Goal: Transaction & Acquisition: Purchase product/service

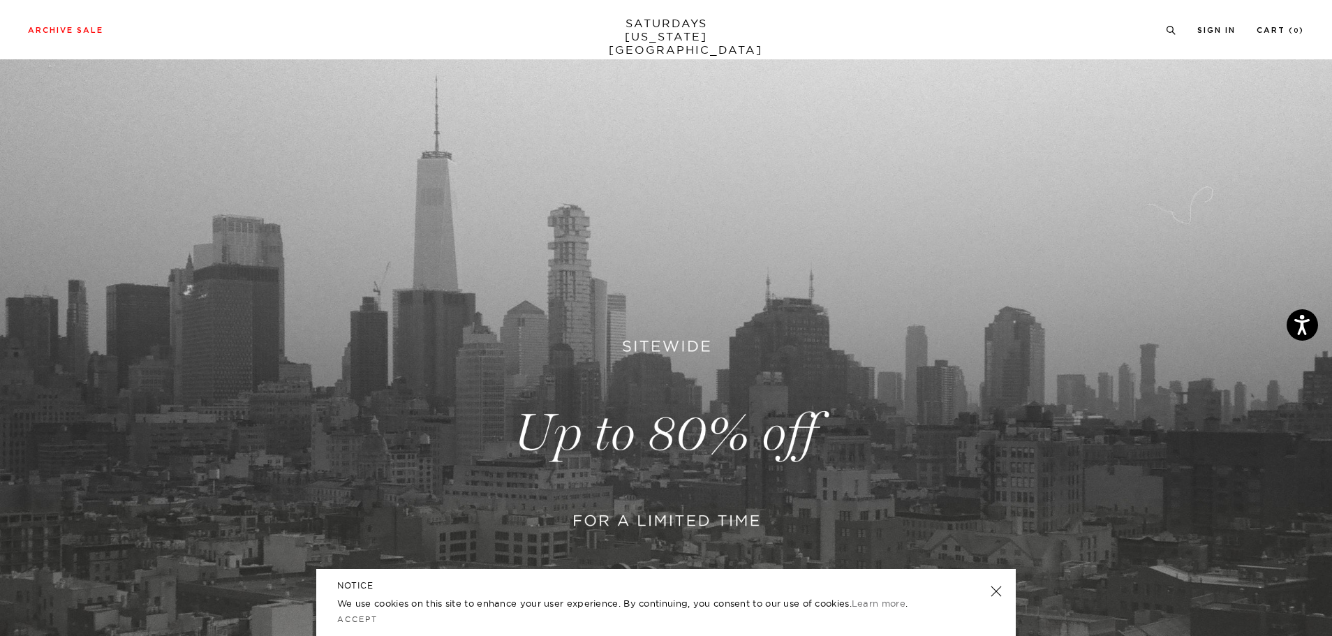
scroll to position [140, 0]
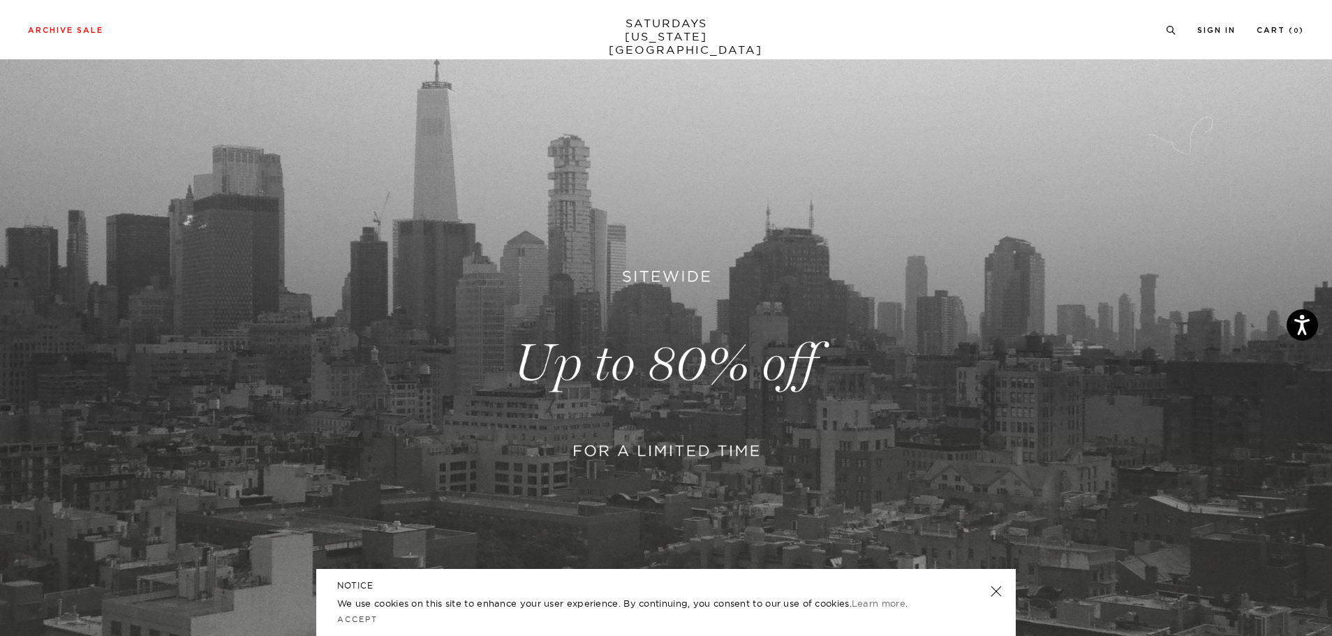
click at [1003, 591] on link at bounding box center [997, 592] width 20 height 20
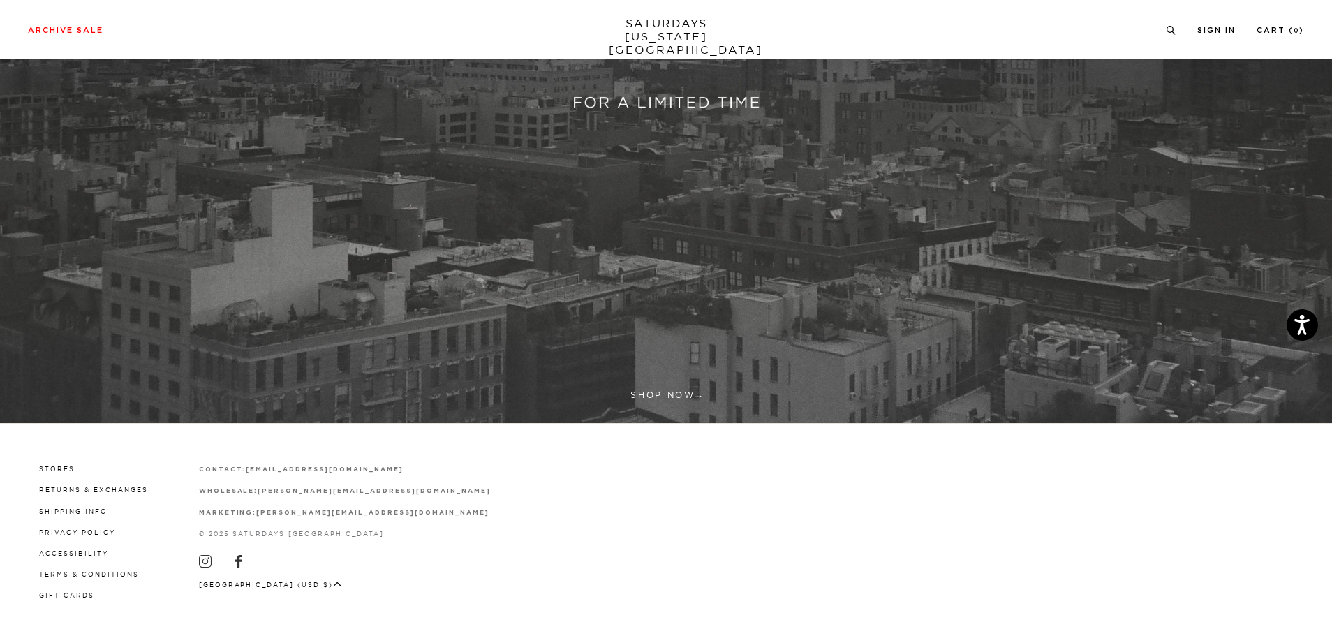
scroll to position [490, 0]
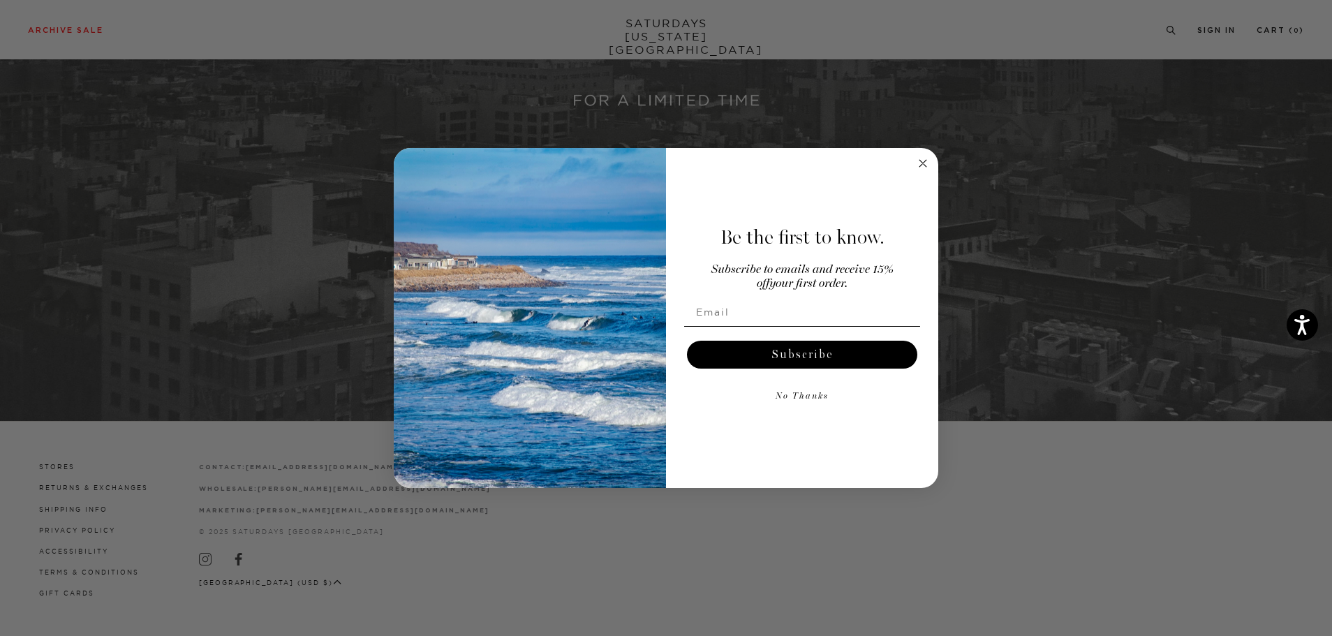
drag, startPoint x: 646, startPoint y: 390, endPoint x: 691, endPoint y: 373, distance: 48.6
click at [691, 373] on div "Subscribe" at bounding box center [802, 355] width 244 height 42
click at [920, 165] on circle "Close dialog" at bounding box center [924, 163] width 16 height 16
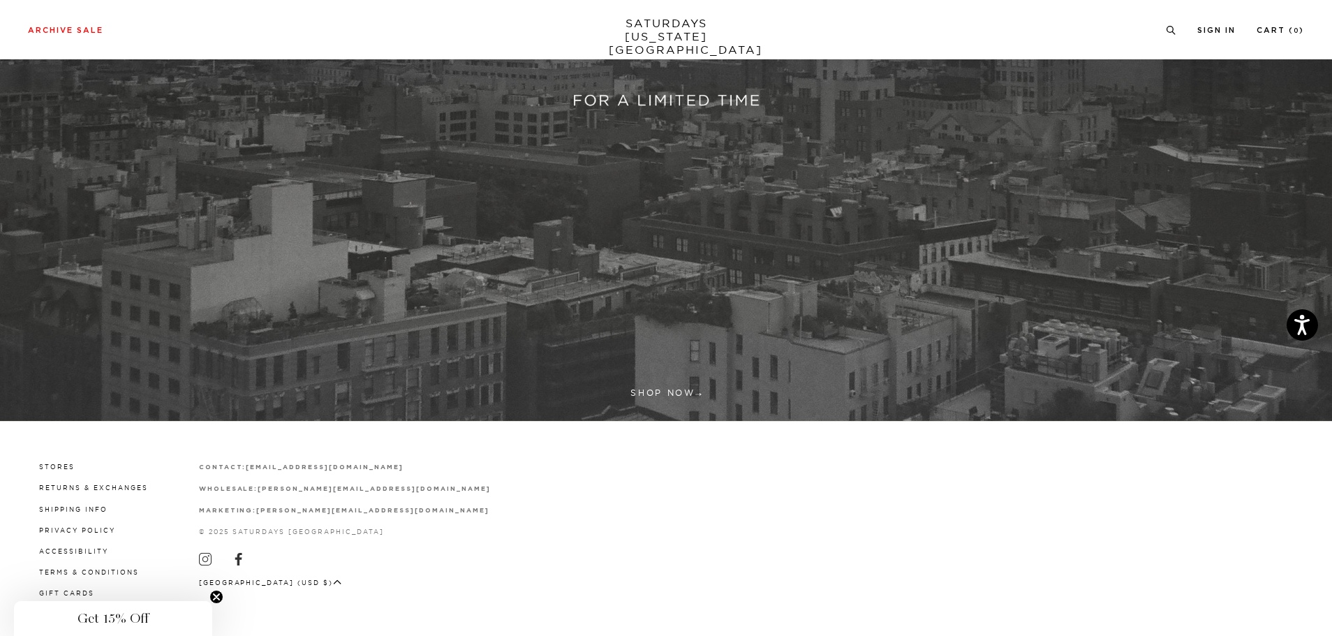
click at [659, 392] on link at bounding box center [666, 13] width 1332 height 816
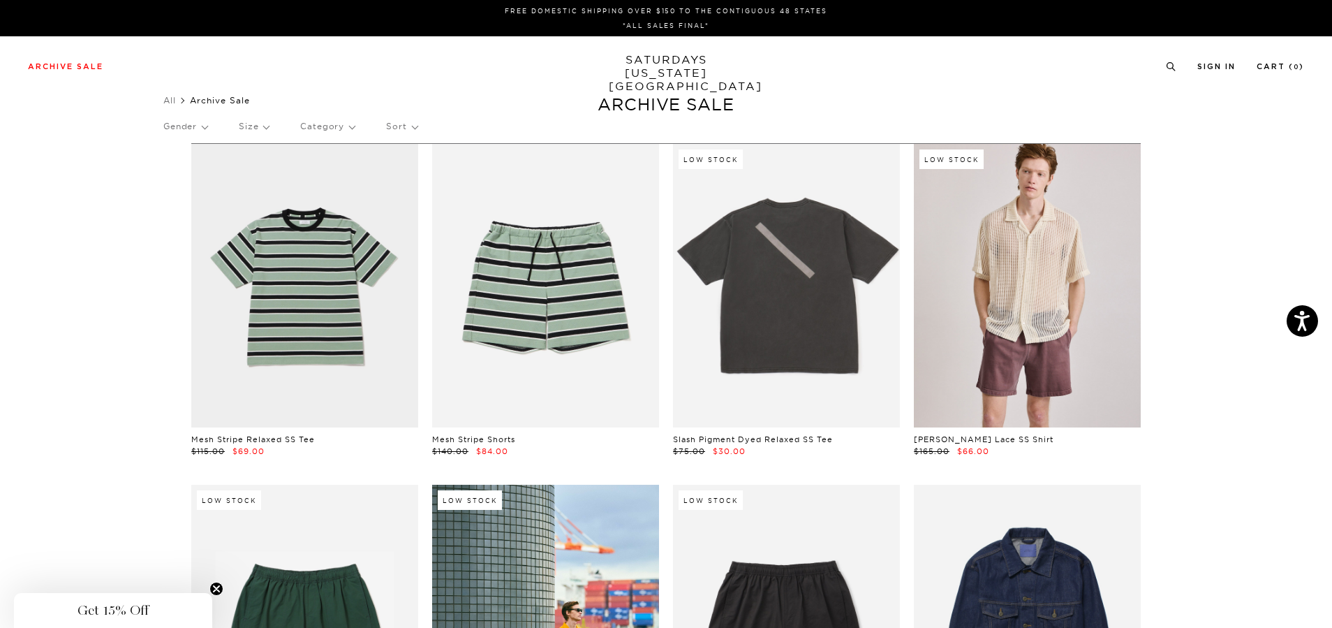
click at [330, 131] on p "Category" at bounding box center [327, 126] width 54 height 32
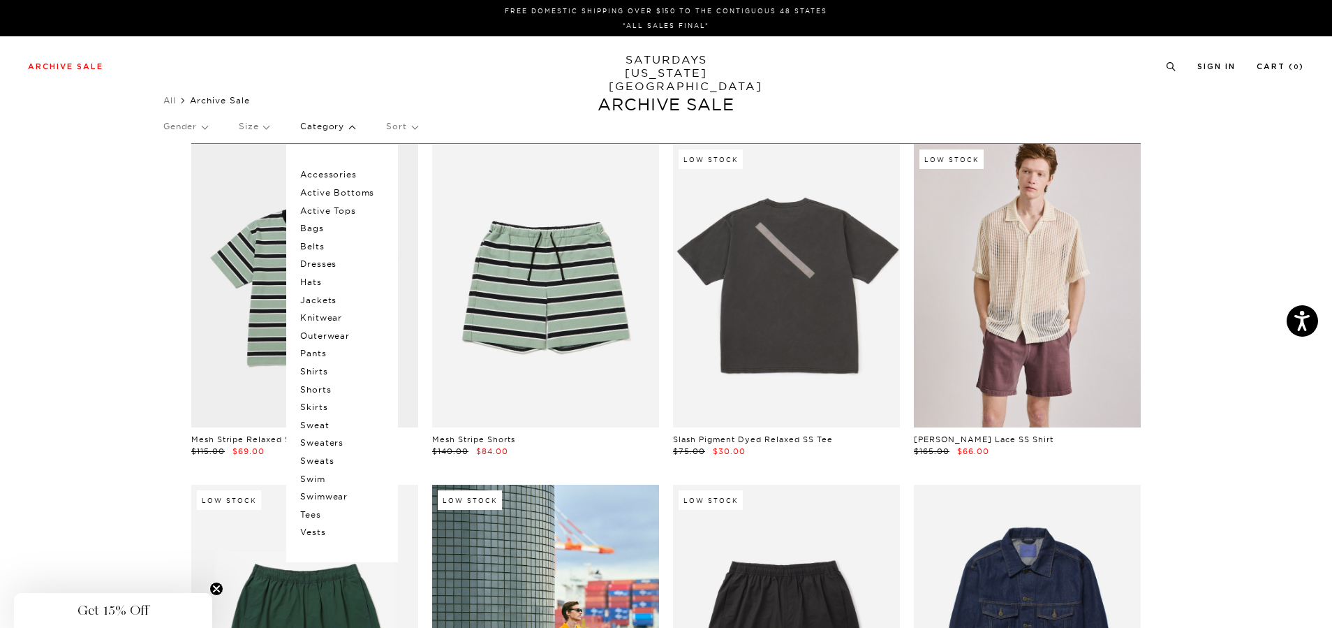
click at [207, 126] on p "Gender" at bounding box center [185, 126] width 44 height 32
click at [199, 179] on p "Mens" at bounding box center [205, 175] width 84 height 18
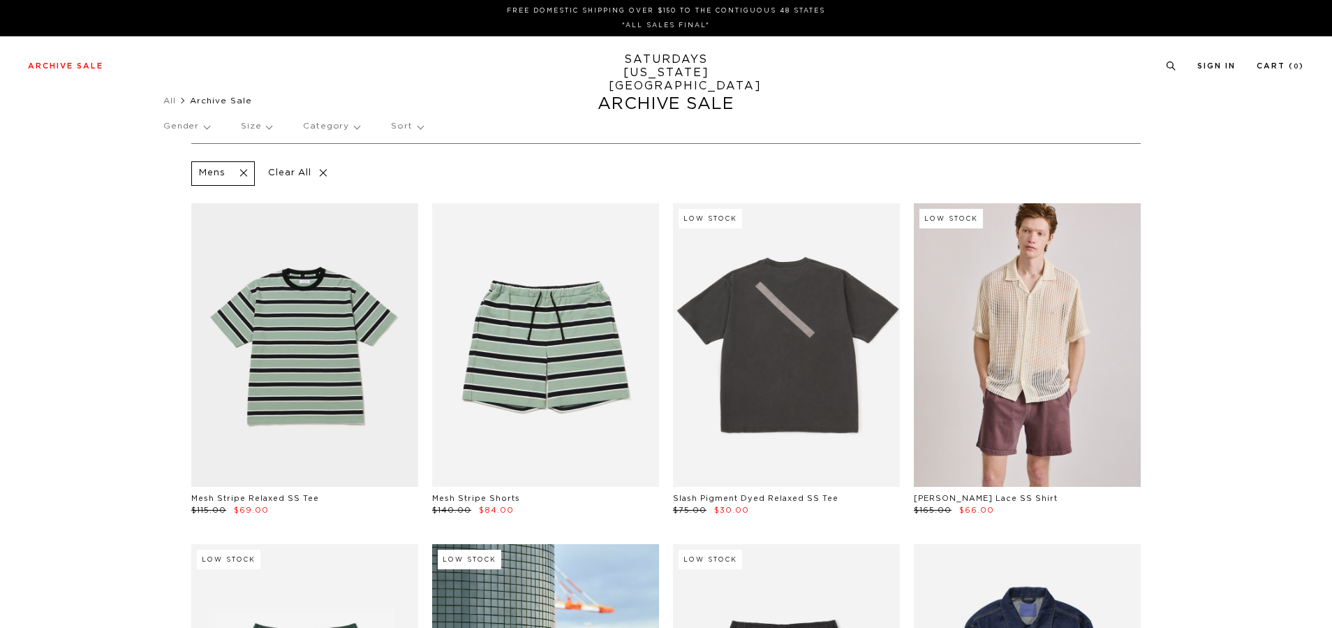
click at [345, 131] on p "Category" at bounding box center [331, 126] width 57 height 32
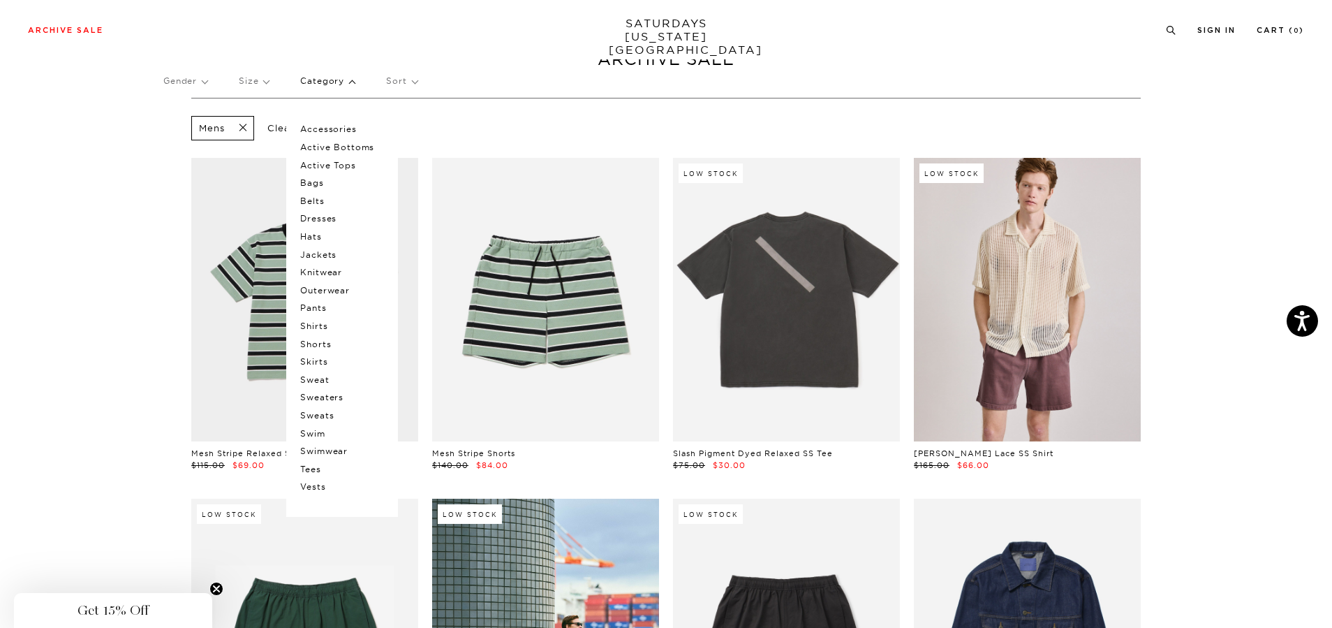
scroll to position [70, 0]
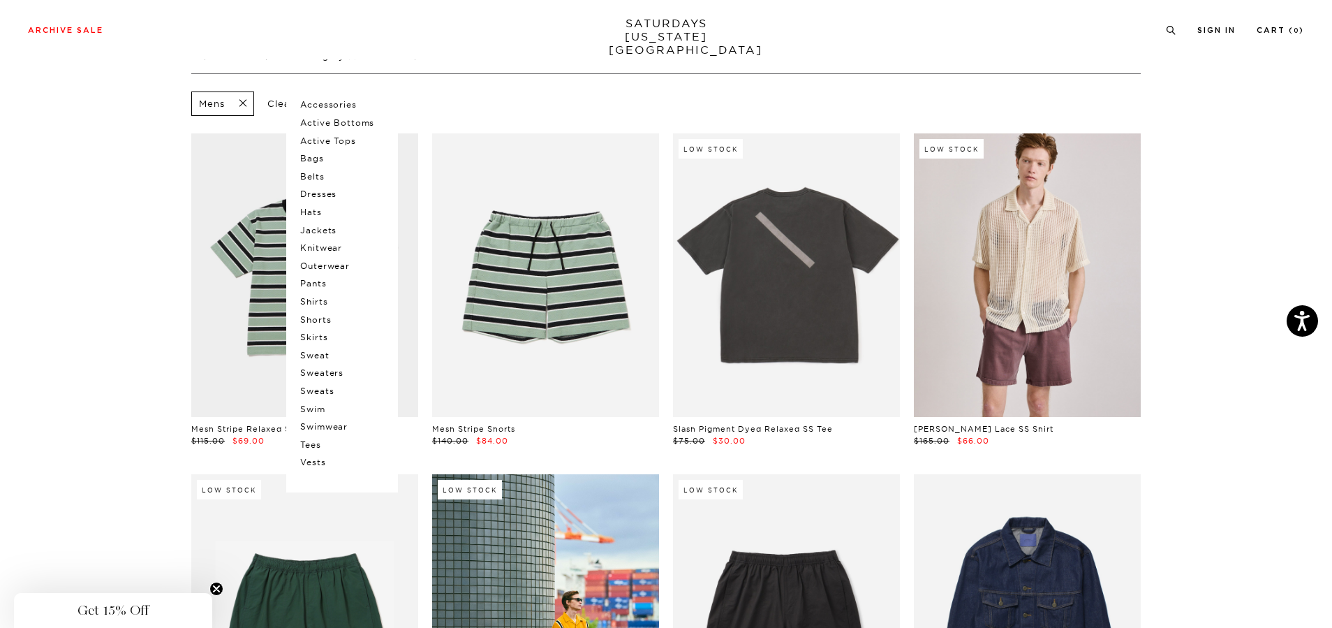
click at [329, 244] on p "Knitwear" at bounding box center [342, 248] width 84 height 18
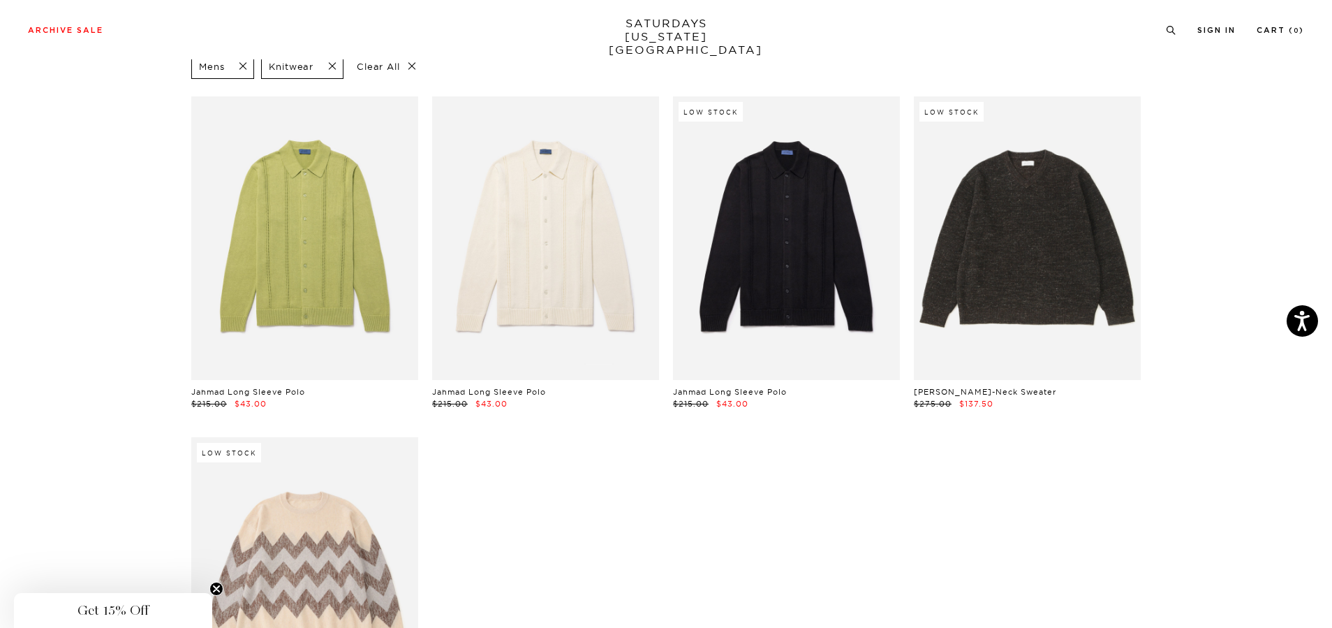
scroll to position [70, 0]
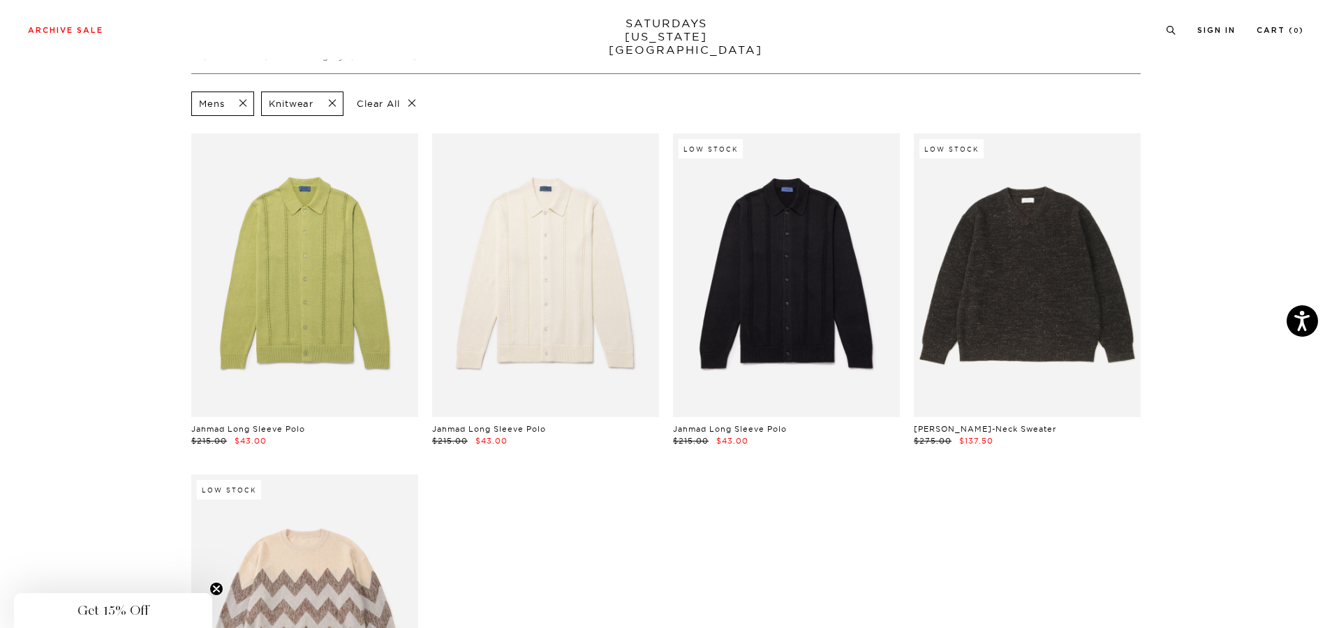
click at [340, 103] on span at bounding box center [328, 103] width 29 height 13
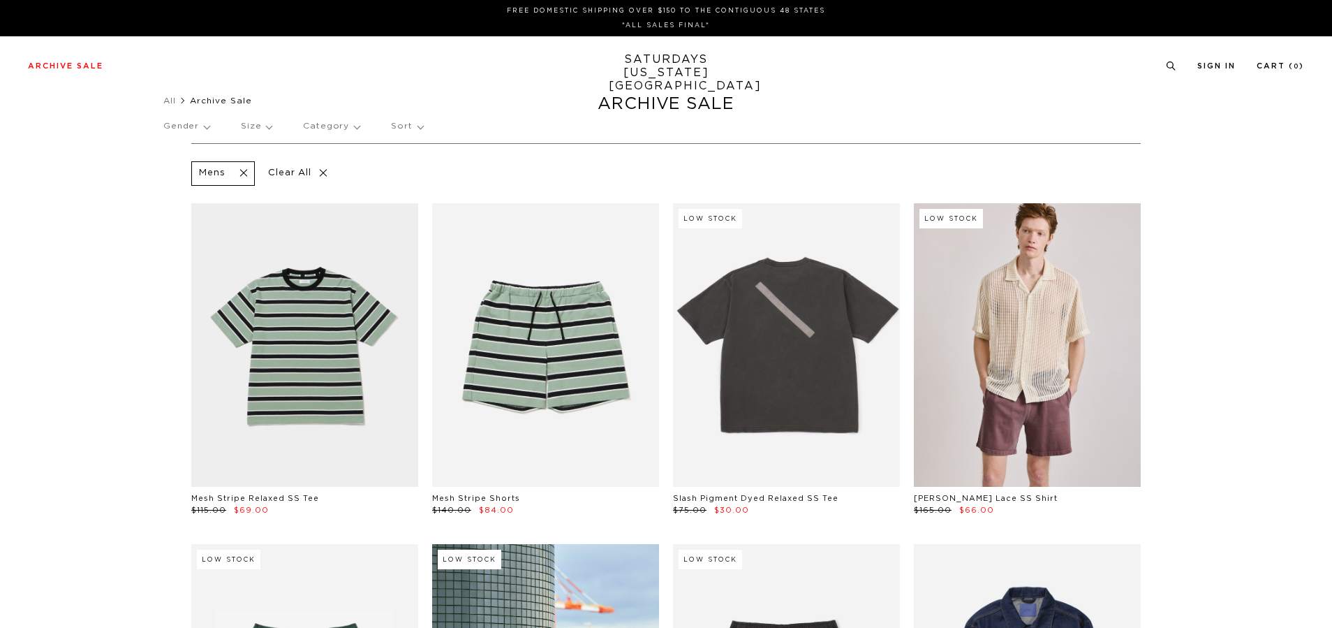
click at [321, 135] on p "Category" at bounding box center [331, 126] width 57 height 32
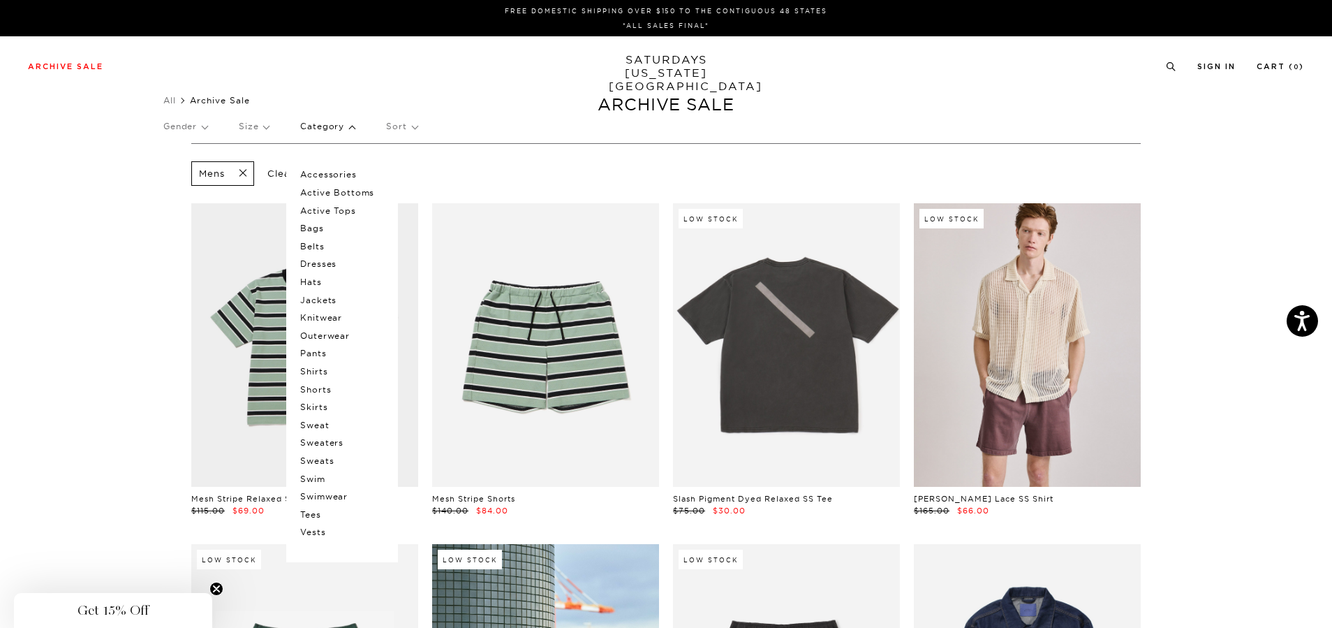
click at [335, 304] on p "Jackets" at bounding box center [342, 300] width 84 height 18
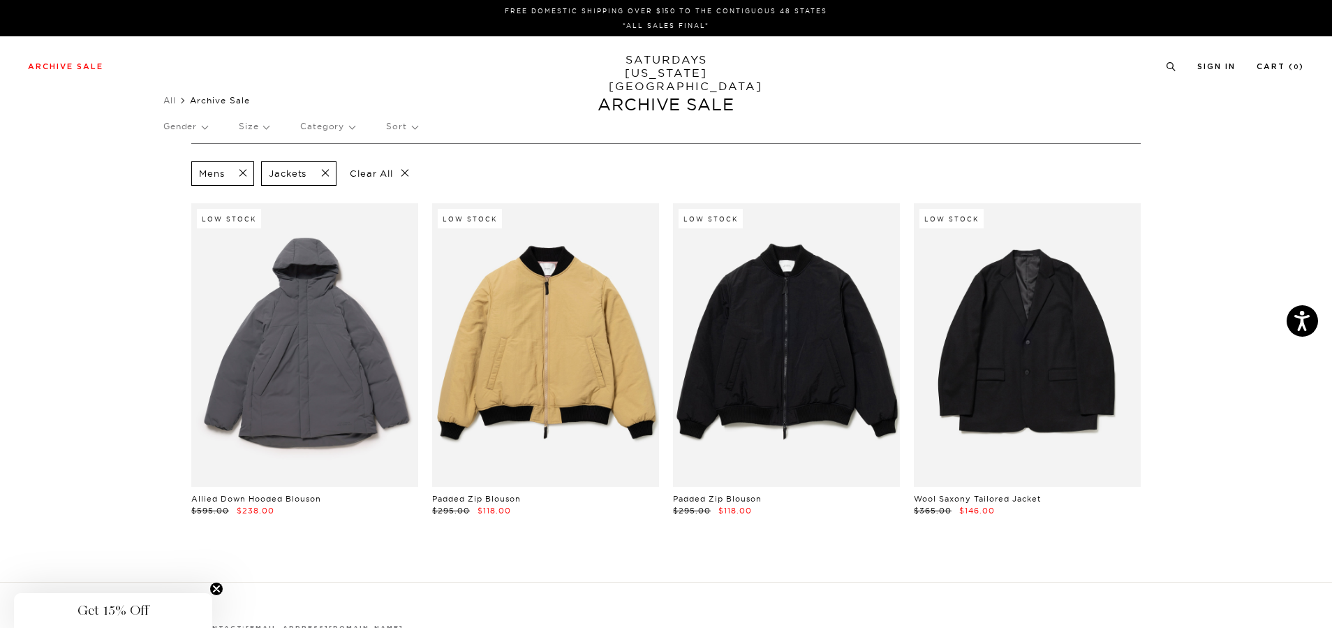
click at [322, 171] on span at bounding box center [321, 173] width 29 height 13
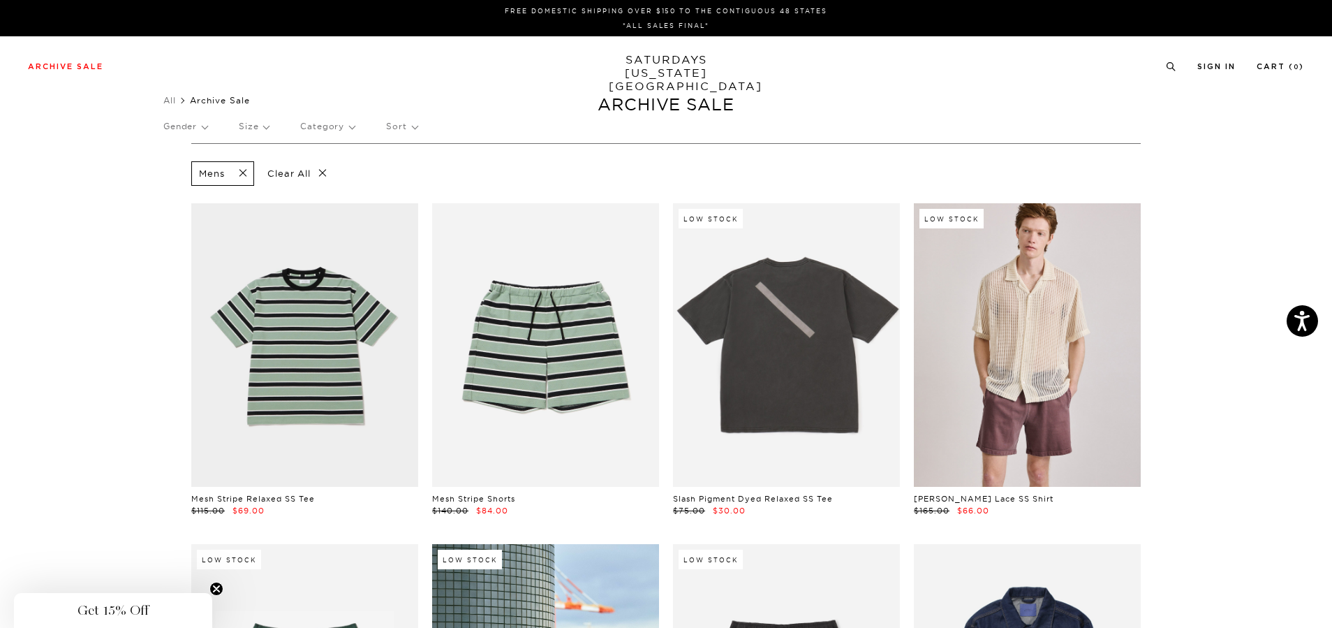
click at [345, 129] on p "Category" at bounding box center [327, 126] width 54 height 32
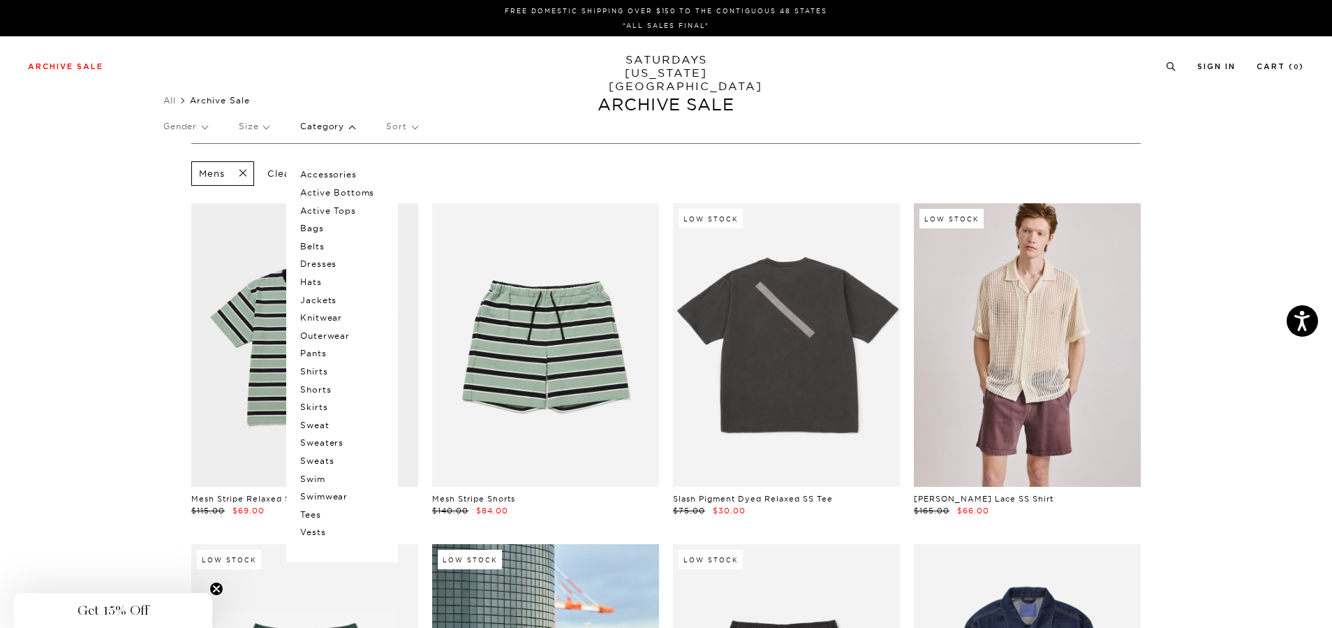
click at [340, 335] on p "Outerwear" at bounding box center [342, 336] width 84 height 18
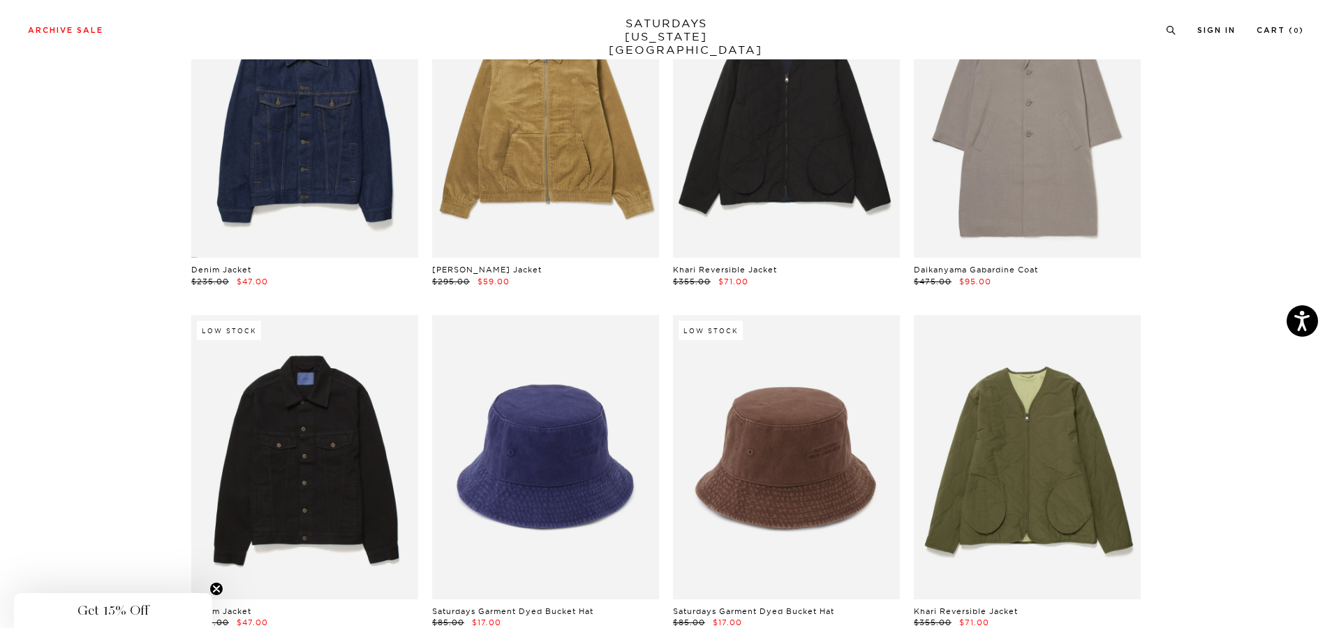
scroll to position [210, 0]
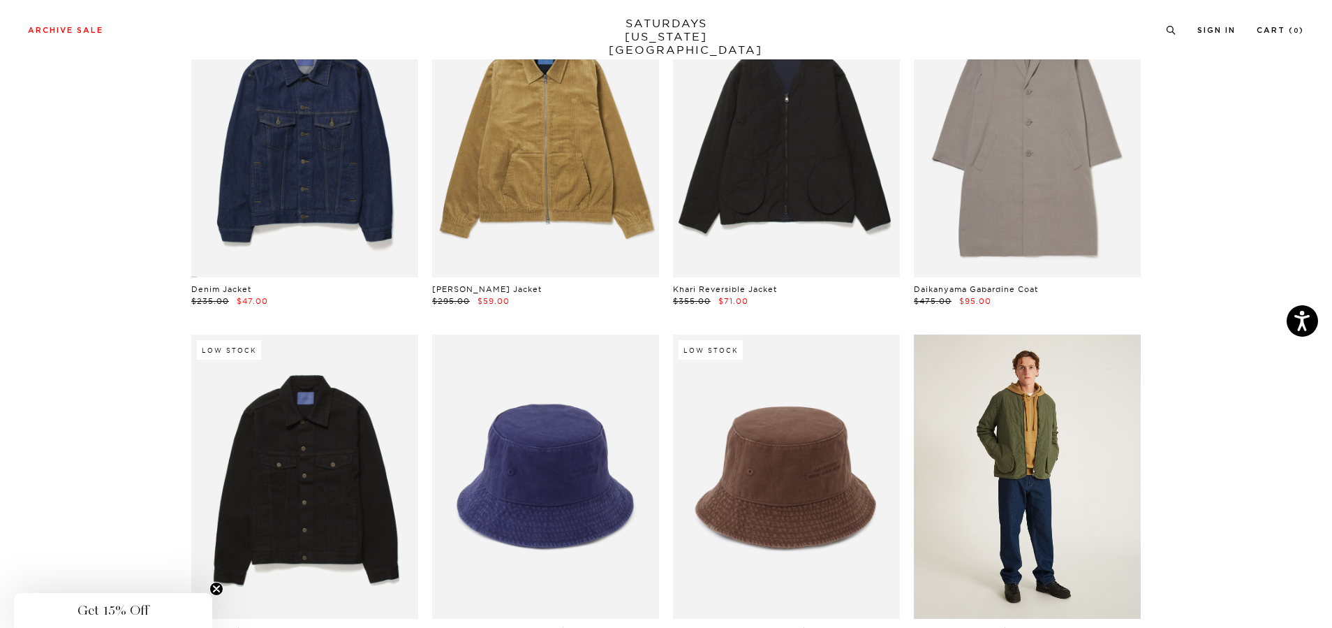
click at [1082, 461] on link at bounding box center [1027, 477] width 227 height 284
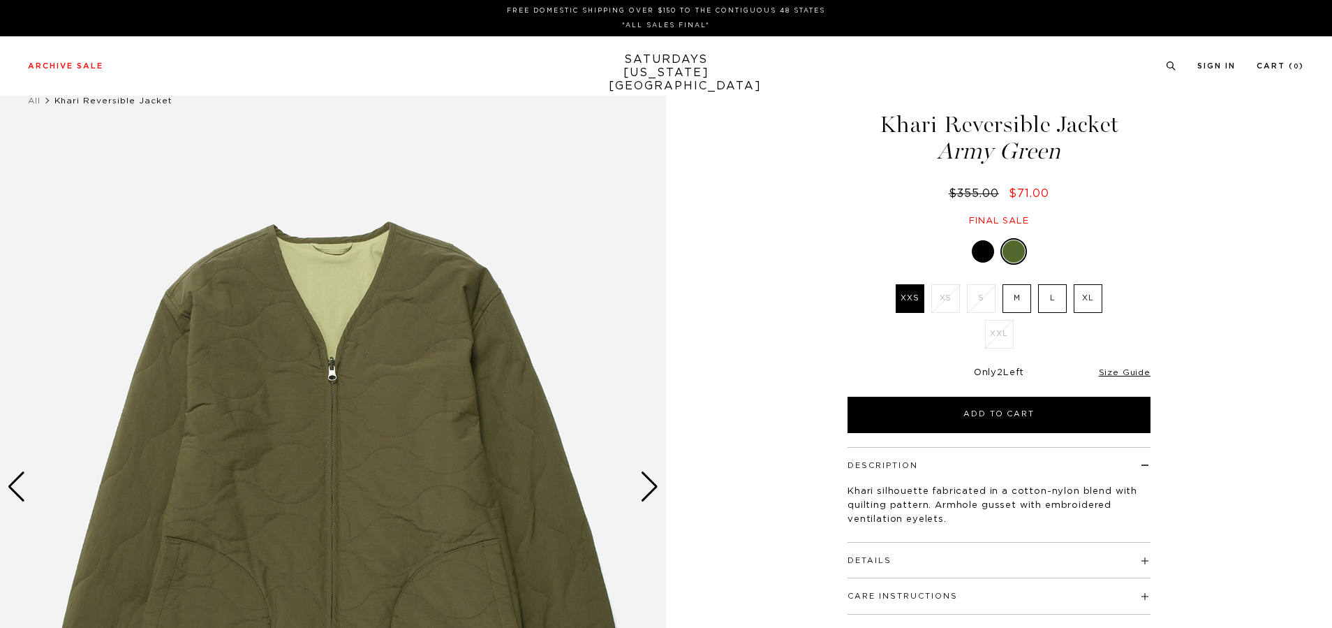
click at [636, 490] on img at bounding box center [333, 487] width 666 height 833
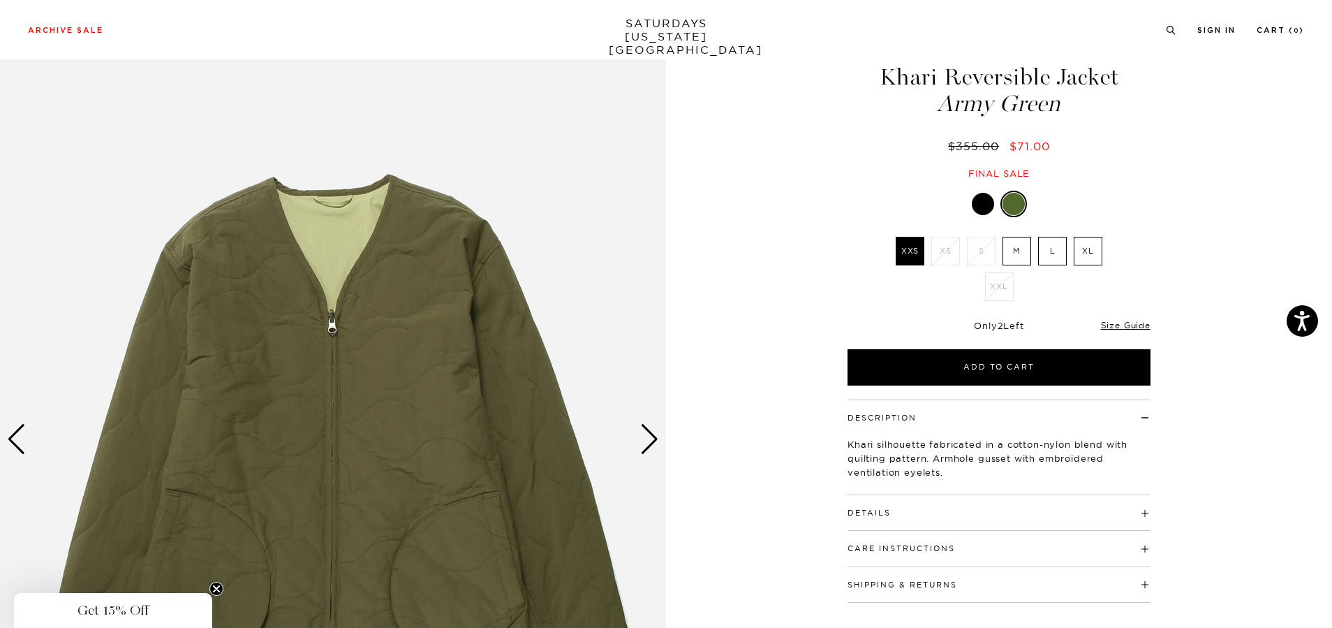
scroll to position [70, 0]
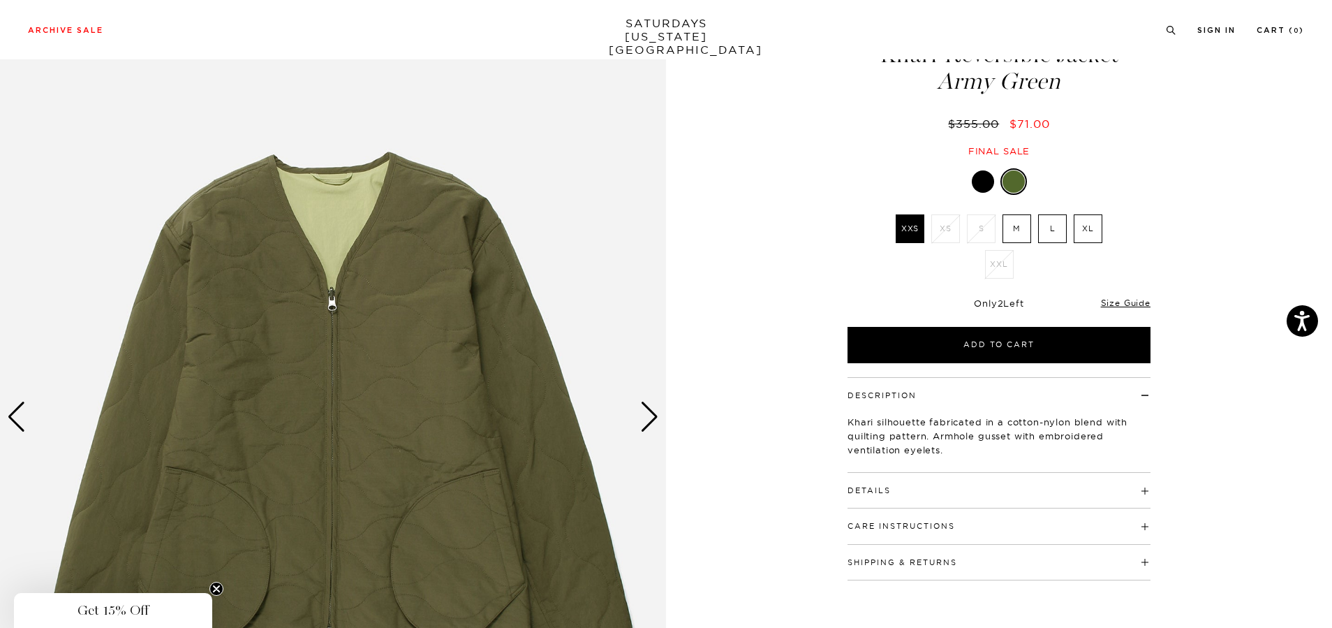
click at [648, 408] on div "Next slide" at bounding box center [649, 417] width 19 height 31
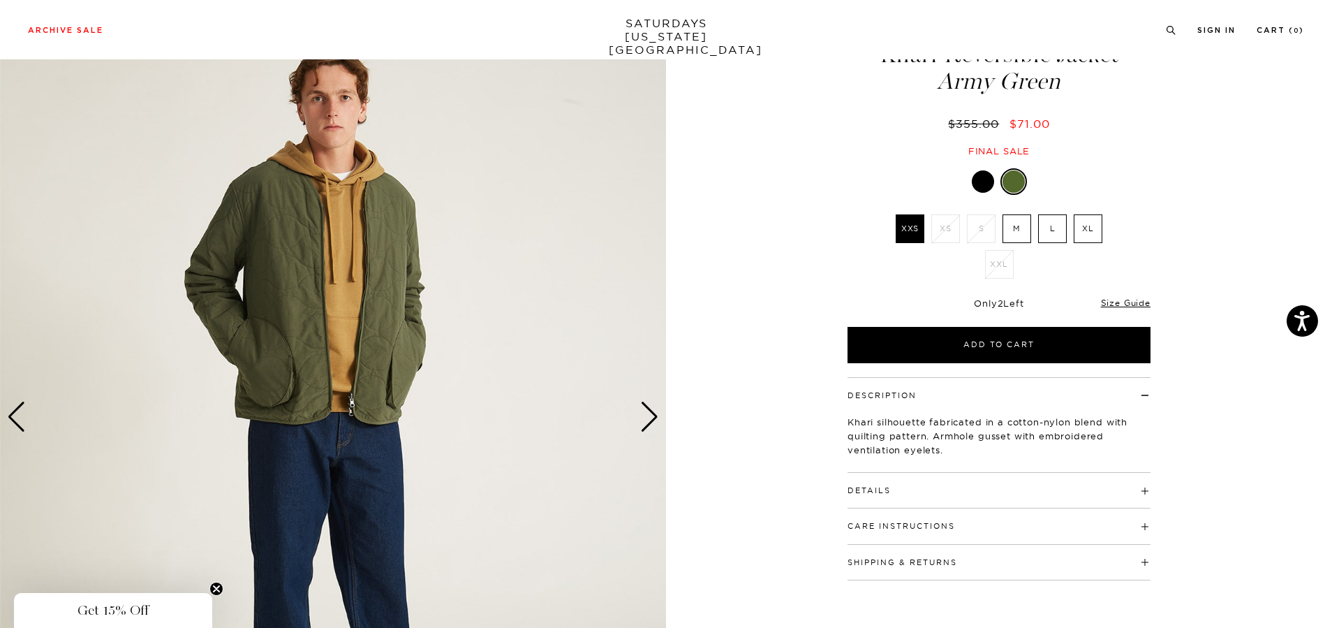
click at [648, 408] on div "Next slide" at bounding box center [649, 417] width 19 height 31
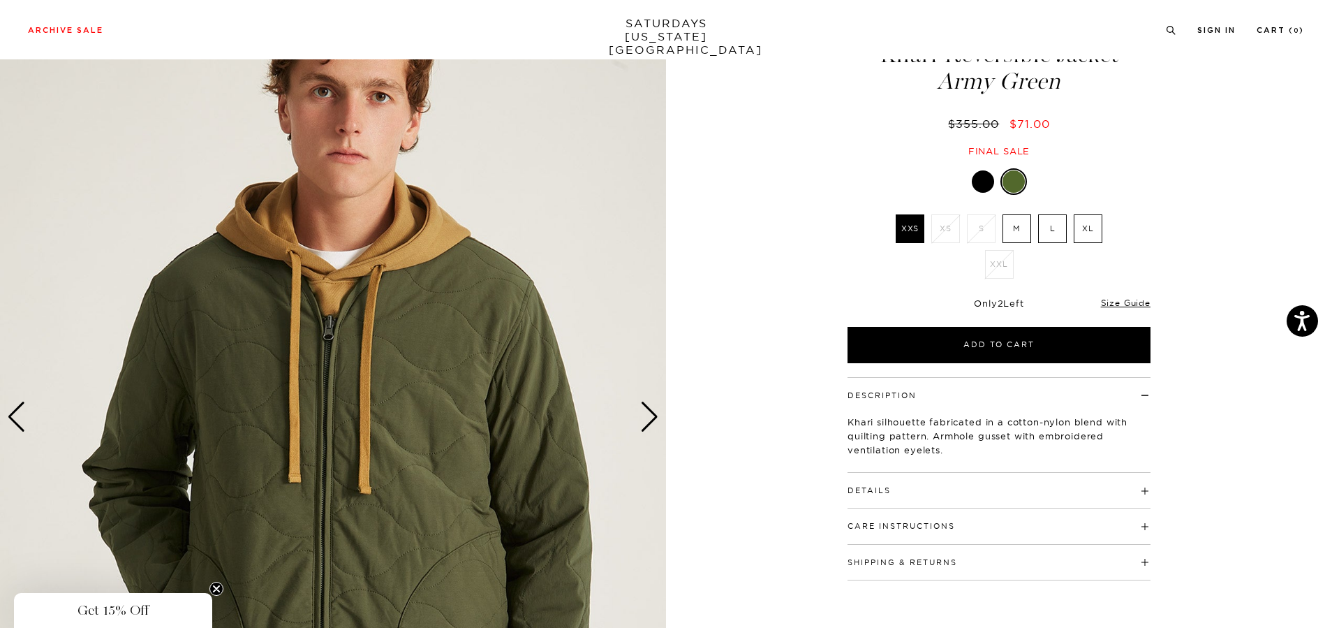
click at [648, 408] on div "Next slide" at bounding box center [649, 417] width 19 height 31
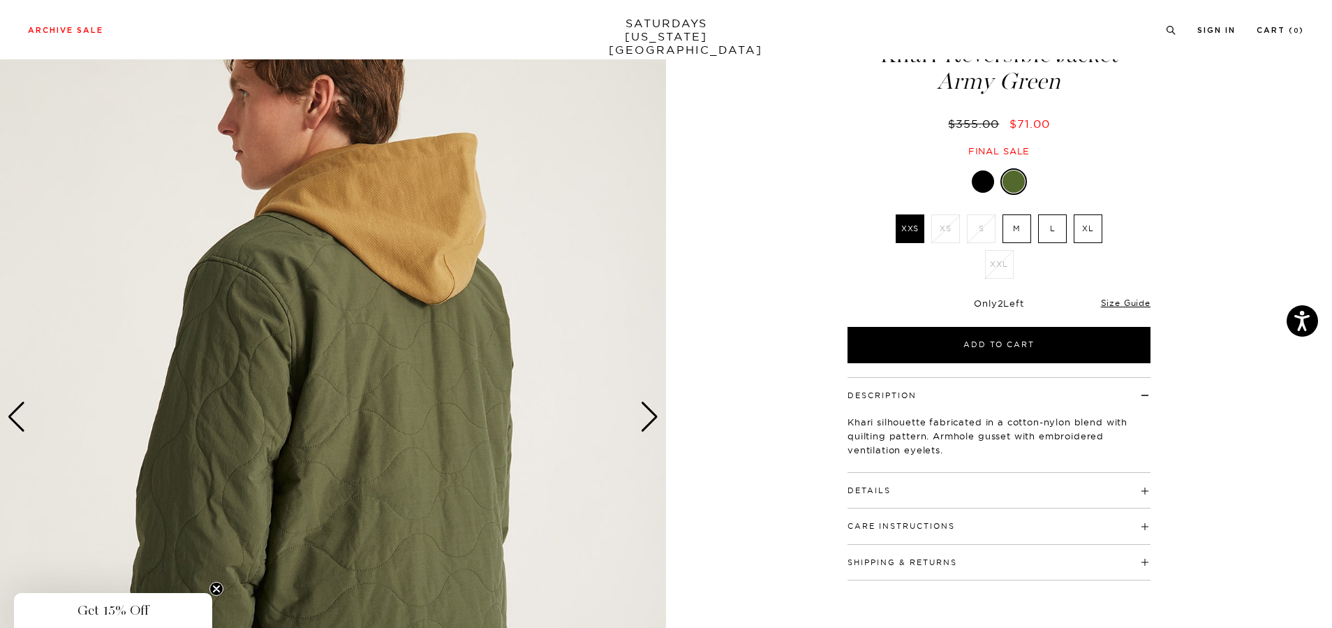
click at [648, 408] on div "Next slide" at bounding box center [649, 417] width 19 height 31
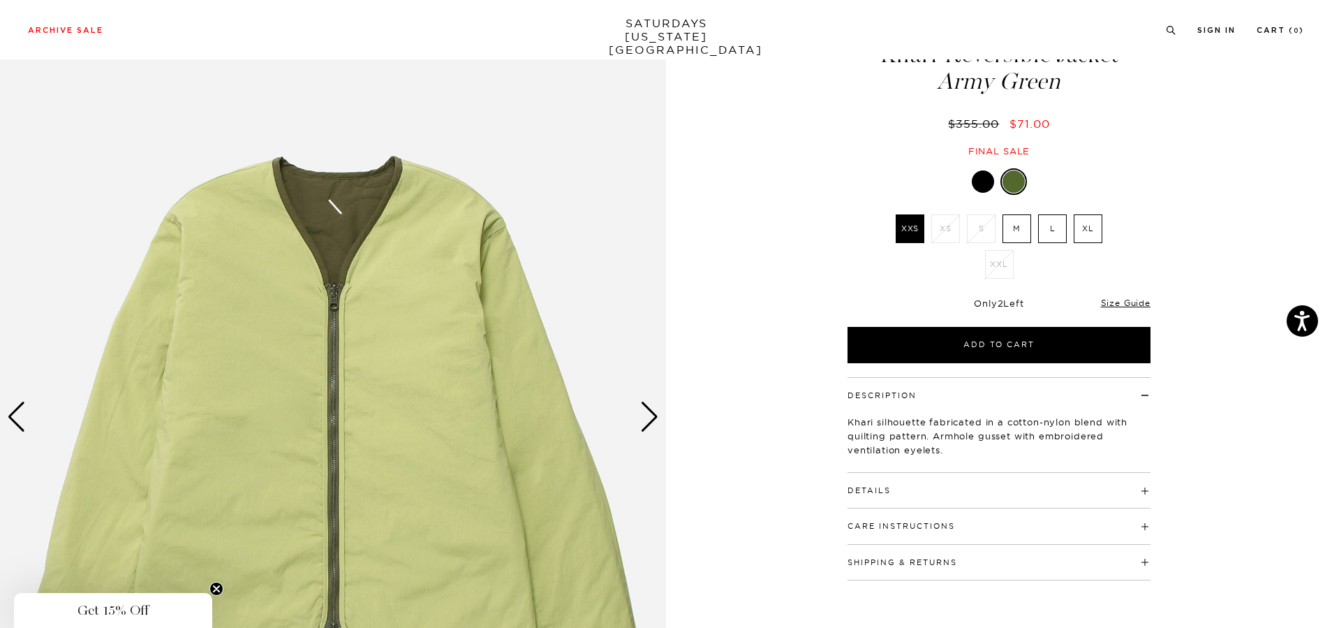
click at [648, 408] on div "Next slide" at bounding box center [649, 417] width 19 height 31
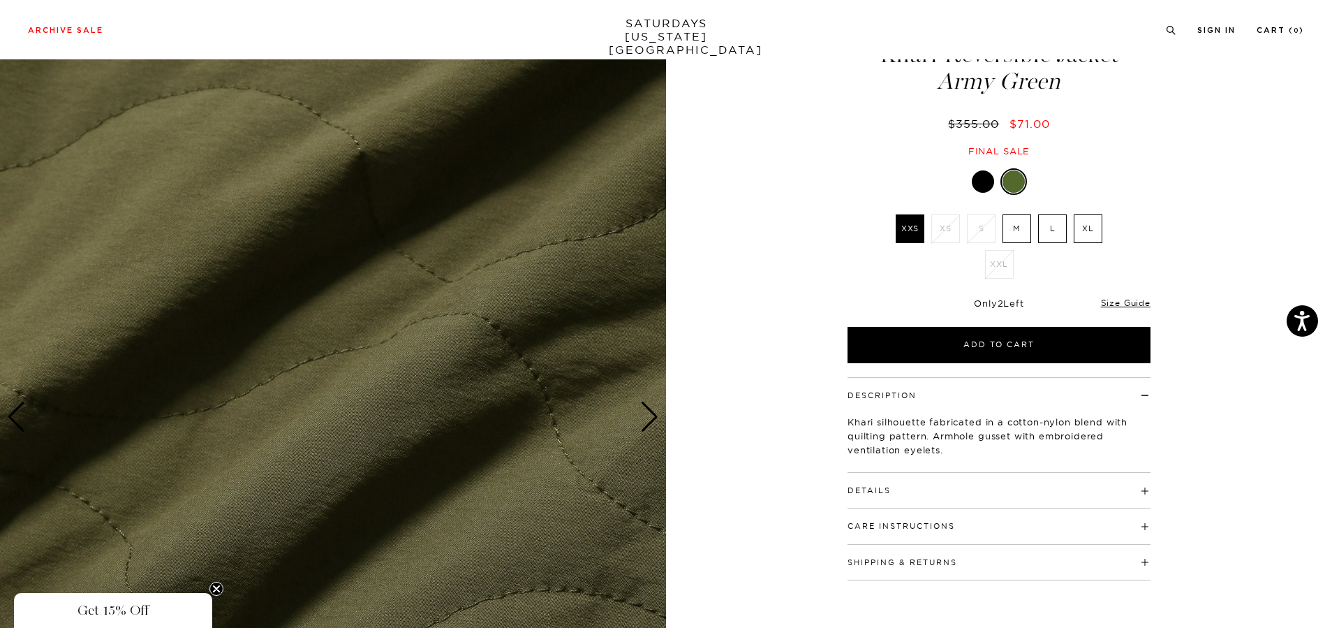
click at [17, 410] on div "Previous slide" at bounding box center [16, 417] width 19 height 31
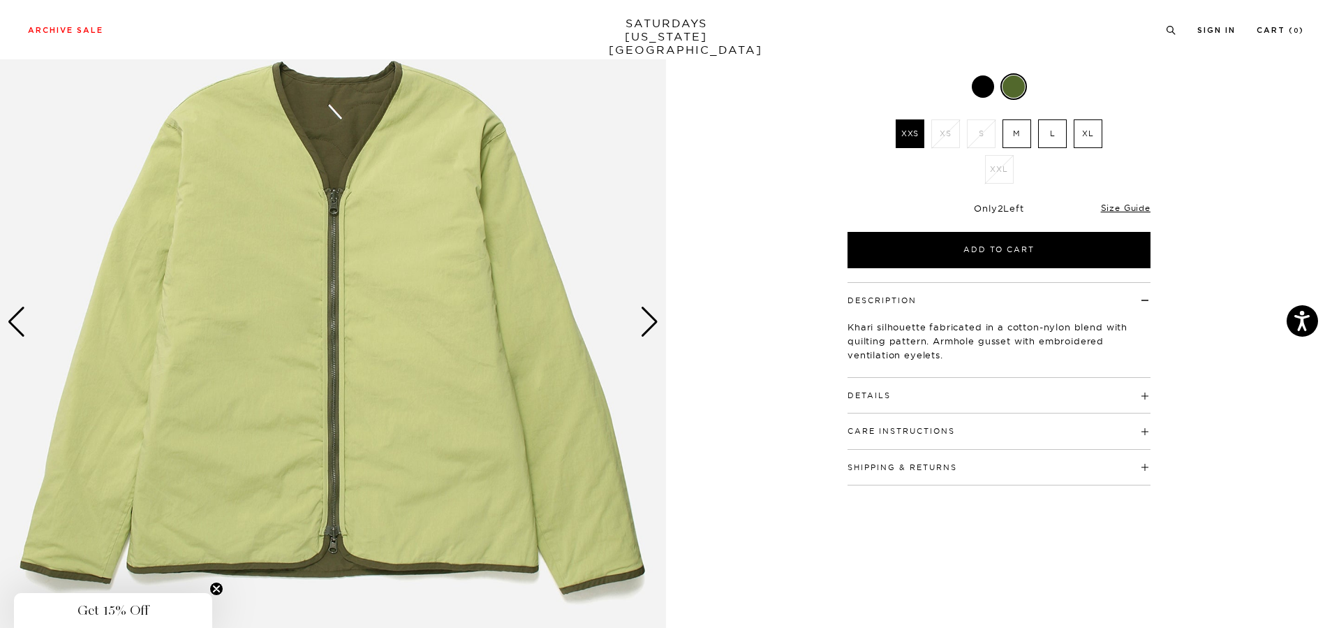
scroll to position [140, 0]
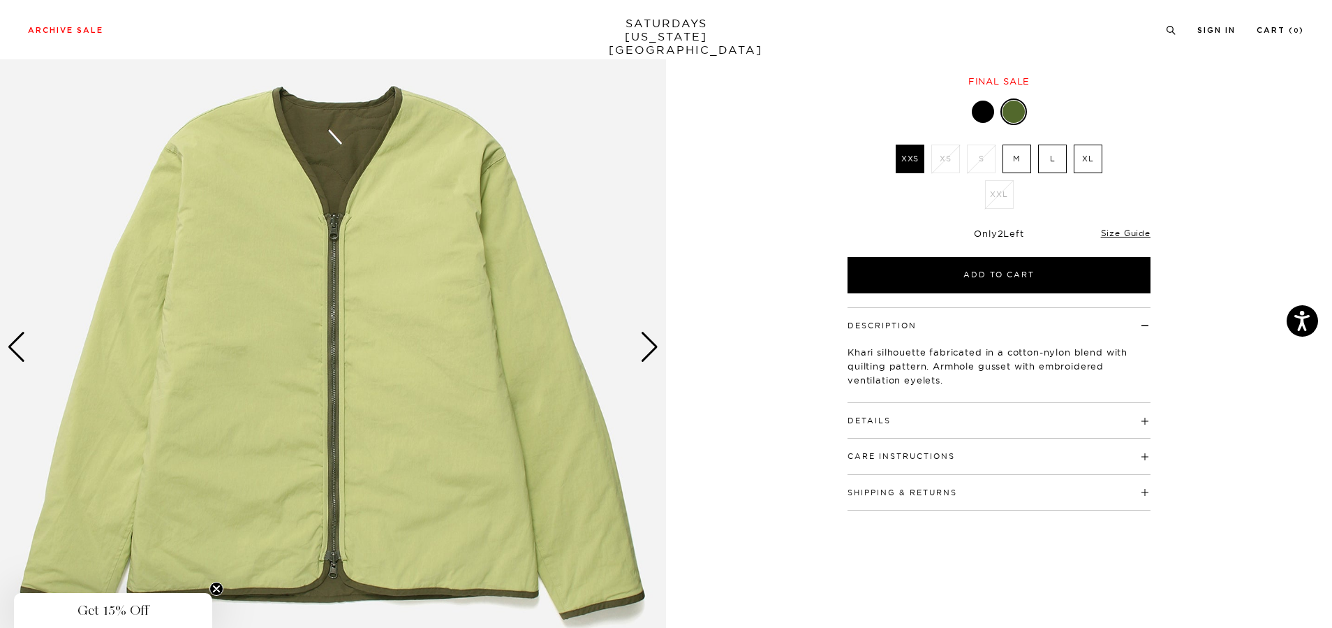
click at [631, 349] on img at bounding box center [333, 347] width 666 height 833
click at [647, 344] on div "Next slide" at bounding box center [649, 347] width 19 height 31
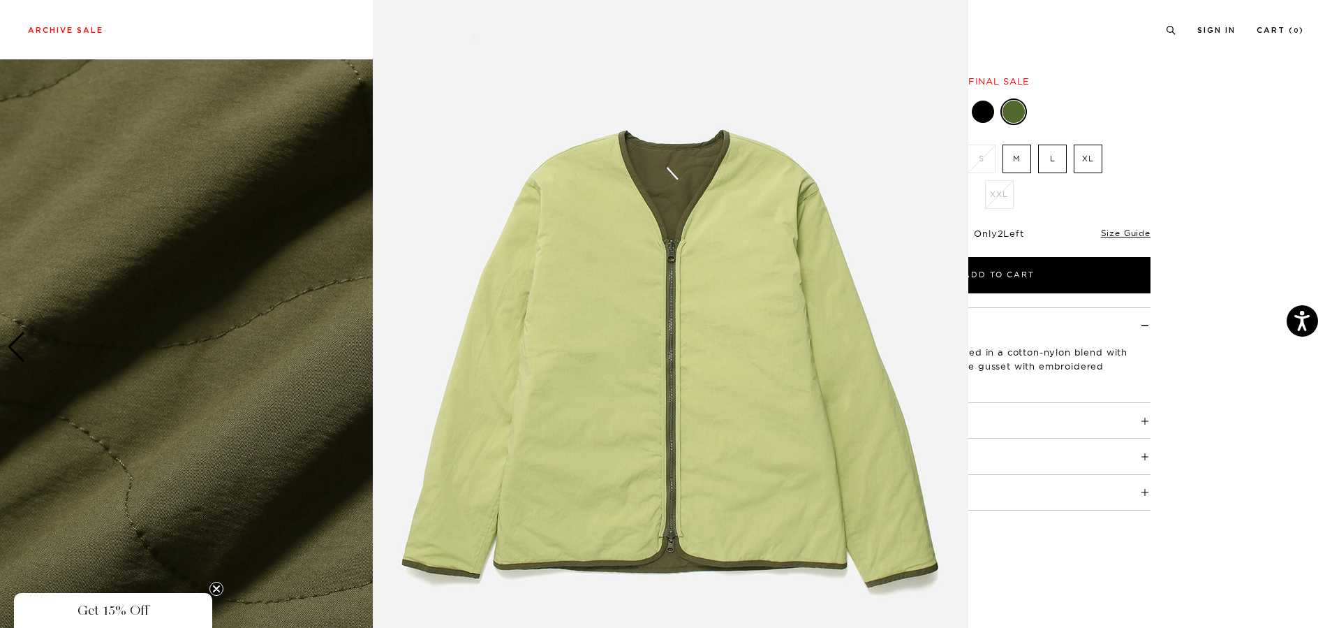
scroll to position [11, 0]
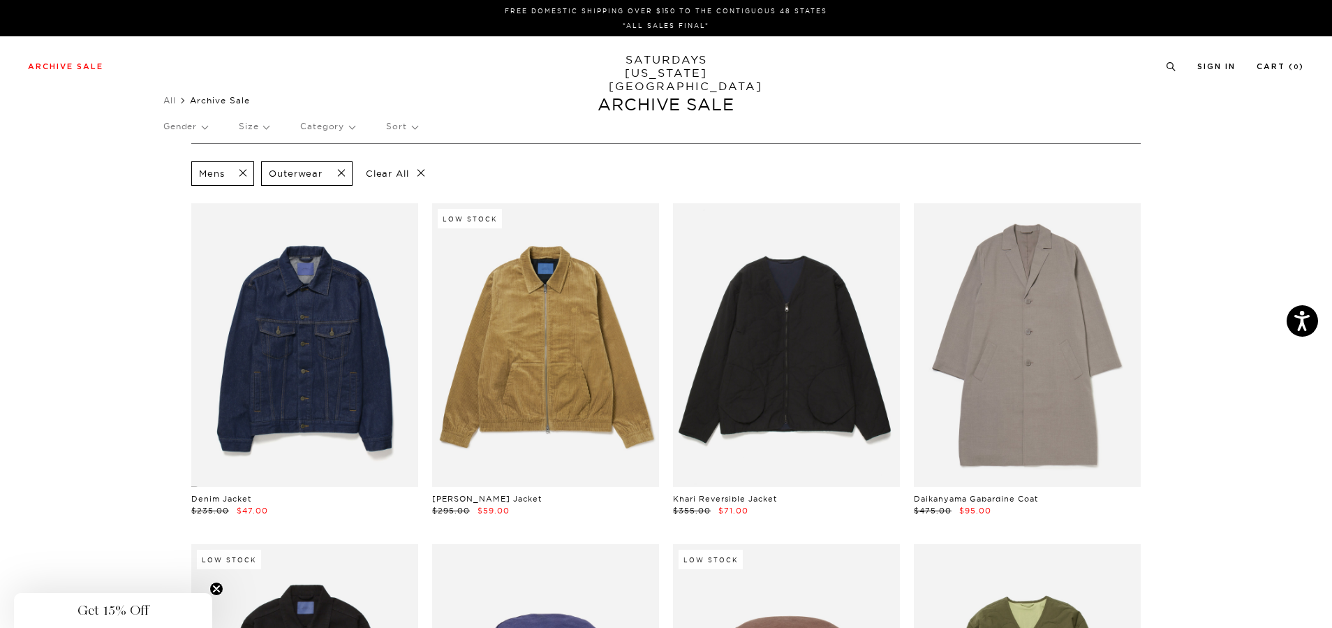
click at [344, 170] on span at bounding box center [337, 173] width 29 height 13
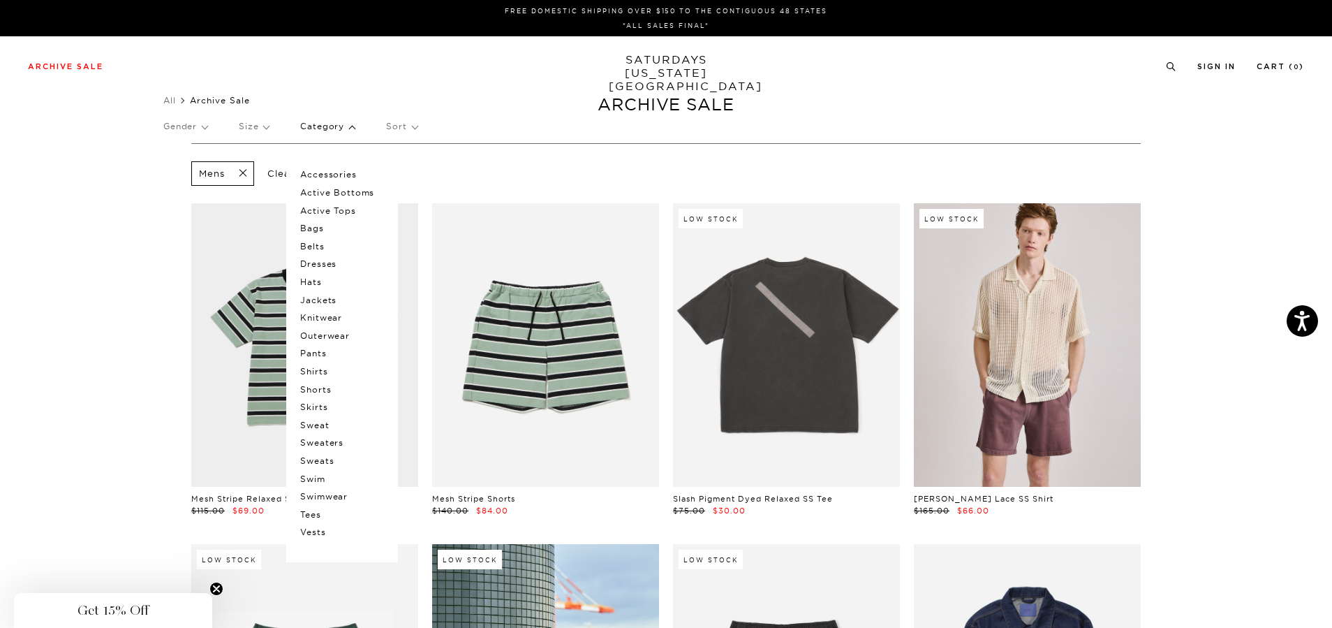
click at [342, 441] on p "Sweaters" at bounding box center [342, 443] width 84 height 18
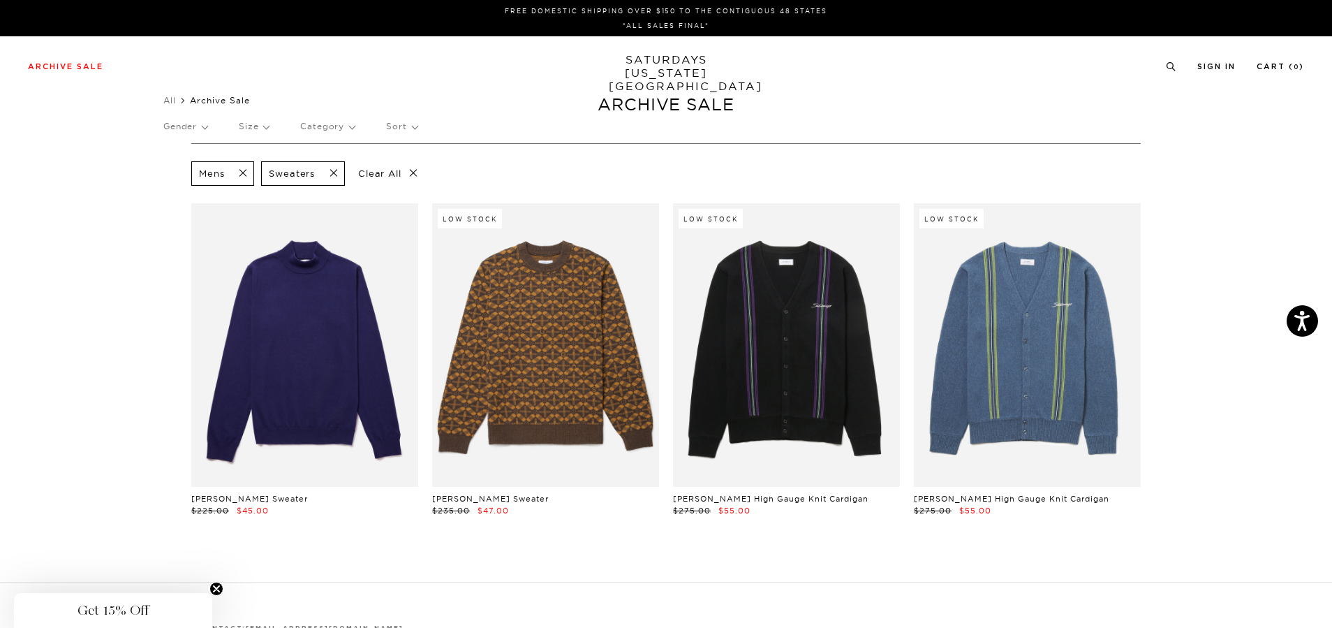
click at [329, 167] on span at bounding box center [329, 173] width 29 height 13
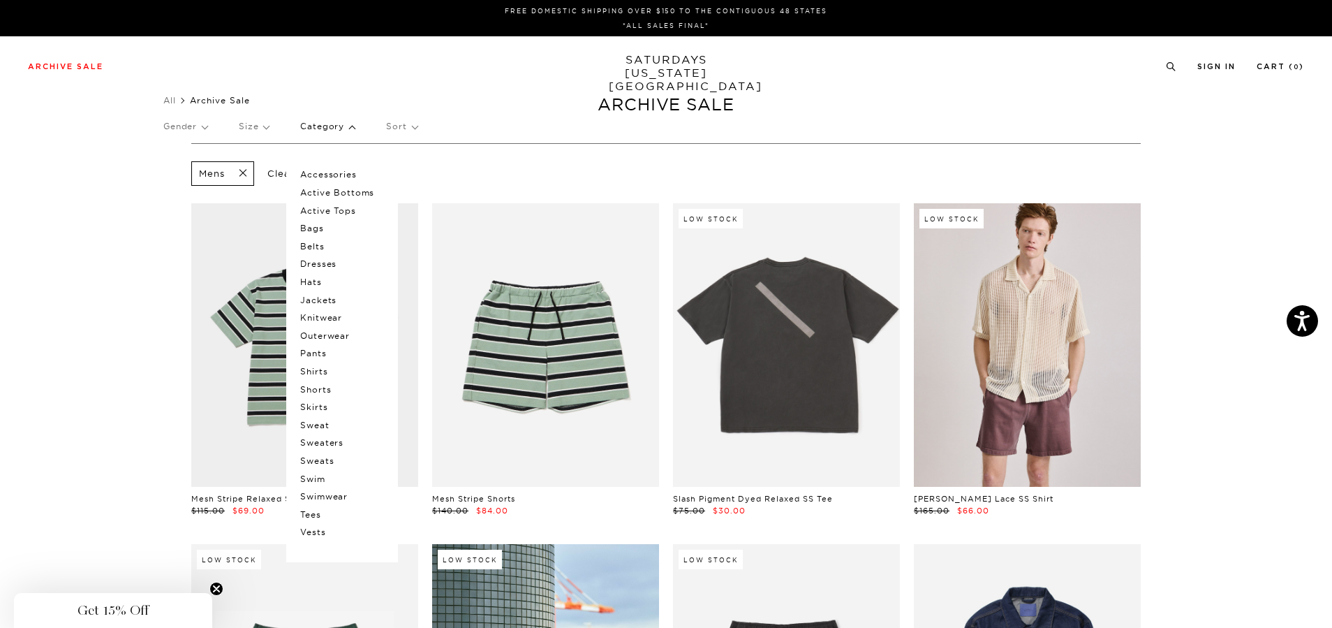
click at [335, 264] on p "Dresses" at bounding box center [342, 264] width 84 height 18
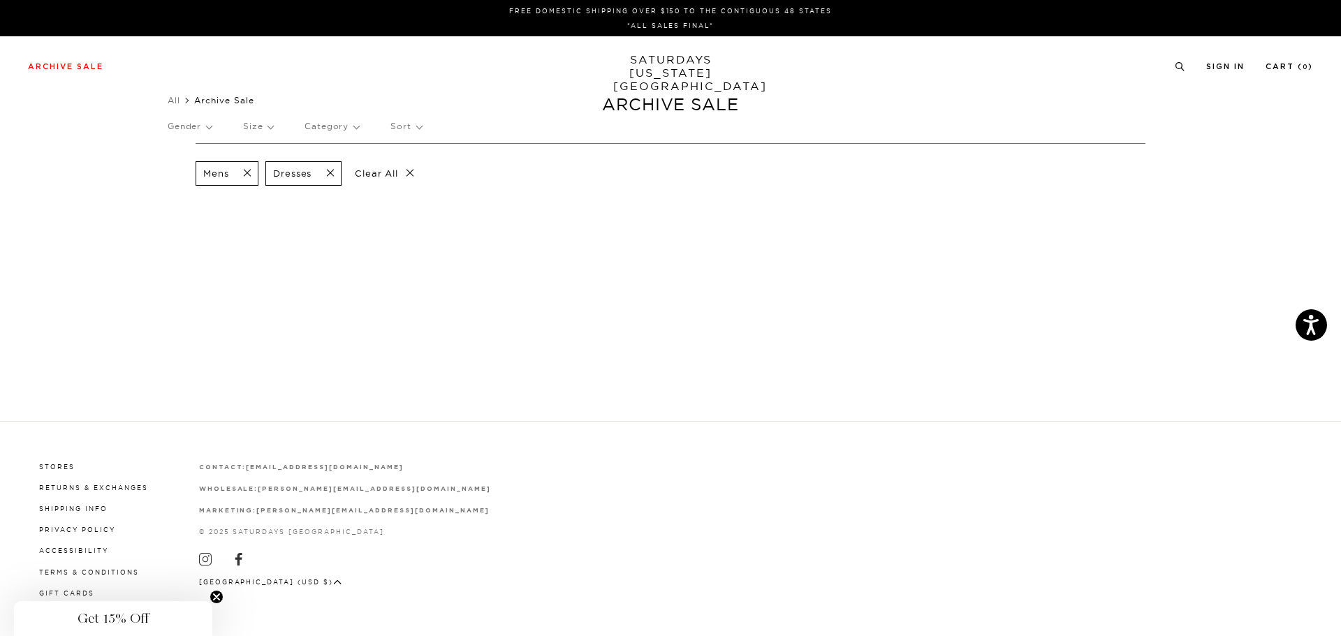
click at [331, 168] on span at bounding box center [325, 173] width 29 height 13
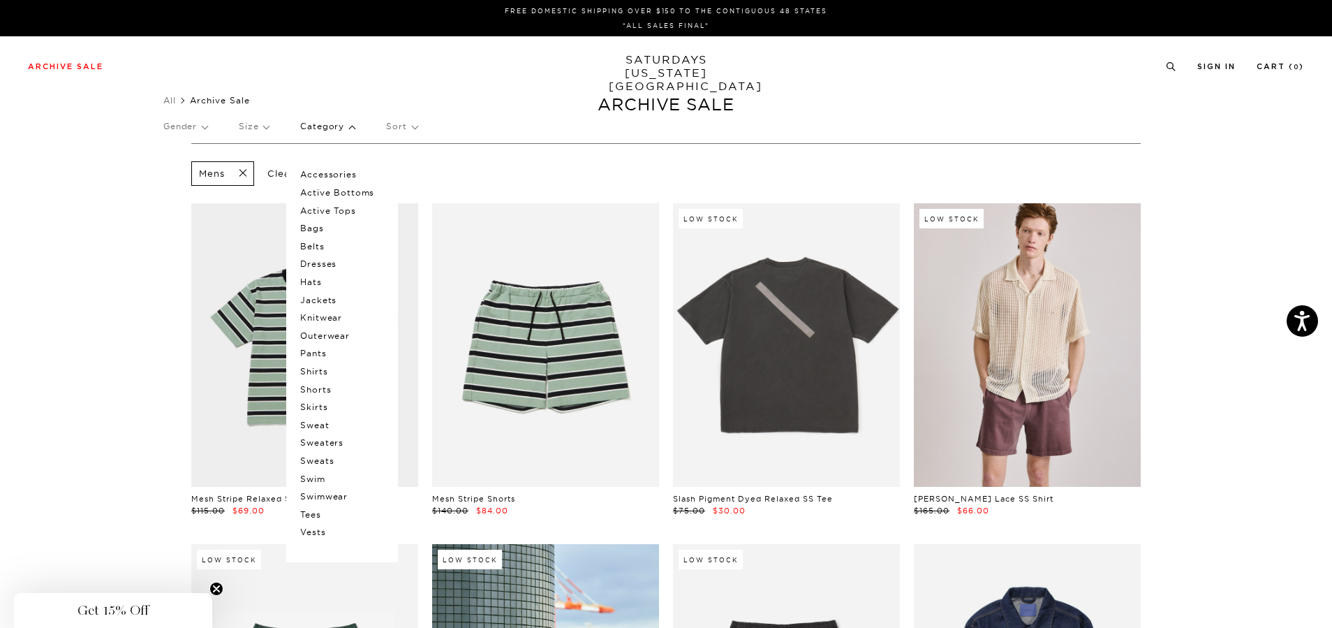
click at [325, 372] on p "Shirts" at bounding box center [342, 371] width 84 height 18
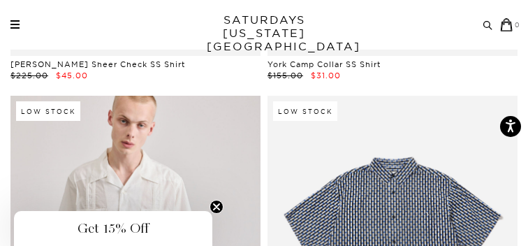
scroll to position [810, 0]
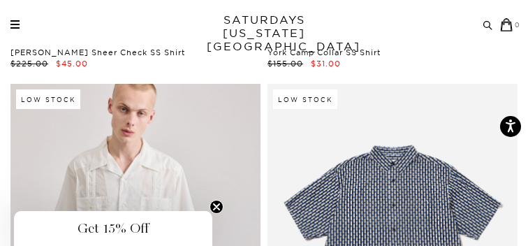
click at [212, 205] on circle "Close teaser" at bounding box center [216, 206] width 13 height 13
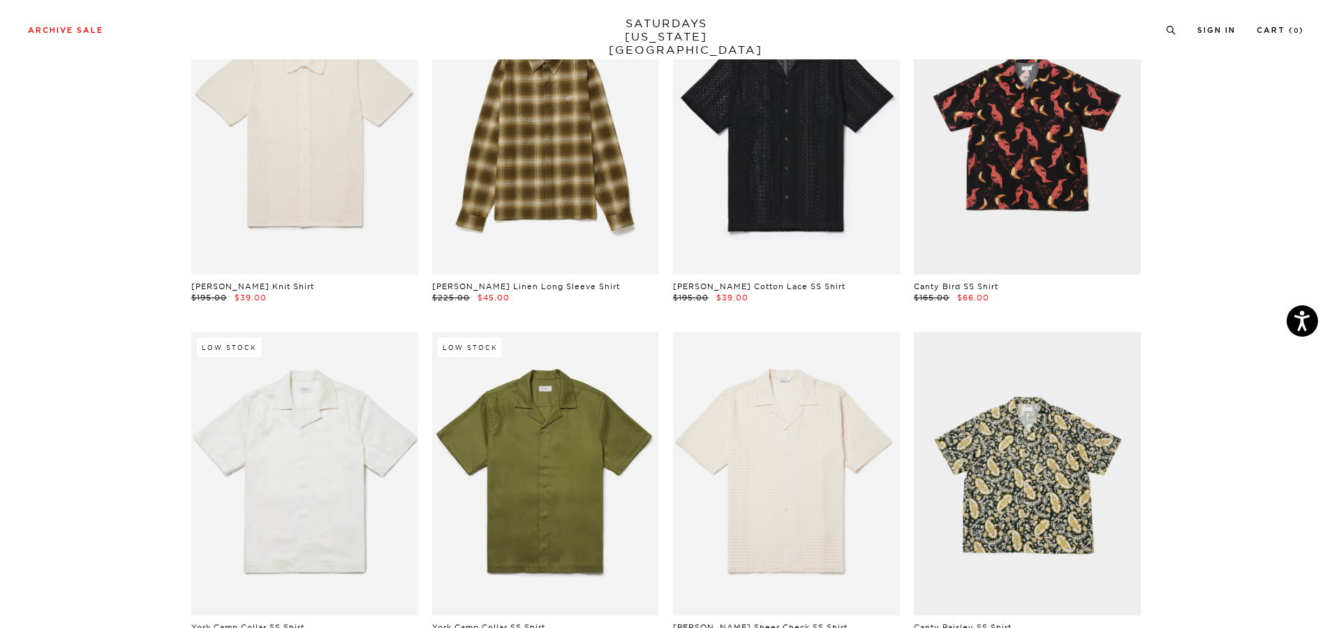
scroll to position [0, 0]
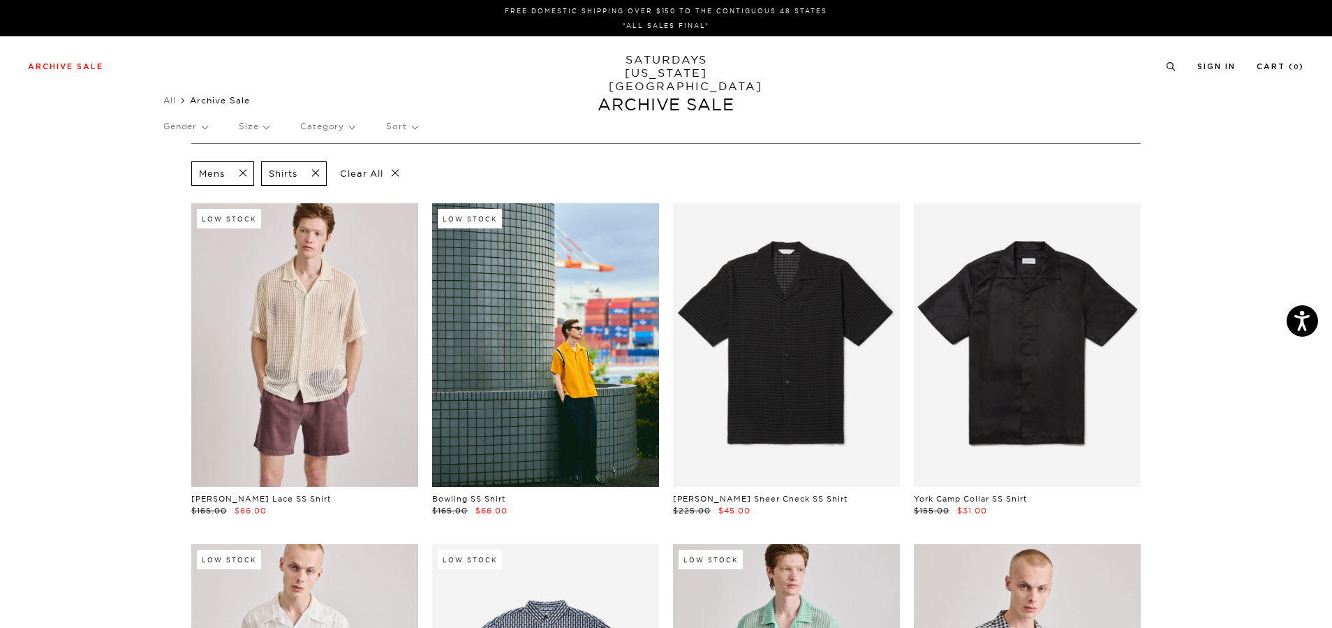
click at [321, 170] on span at bounding box center [311, 173] width 29 height 13
click at [332, 122] on p "Category" at bounding box center [327, 126] width 54 height 32
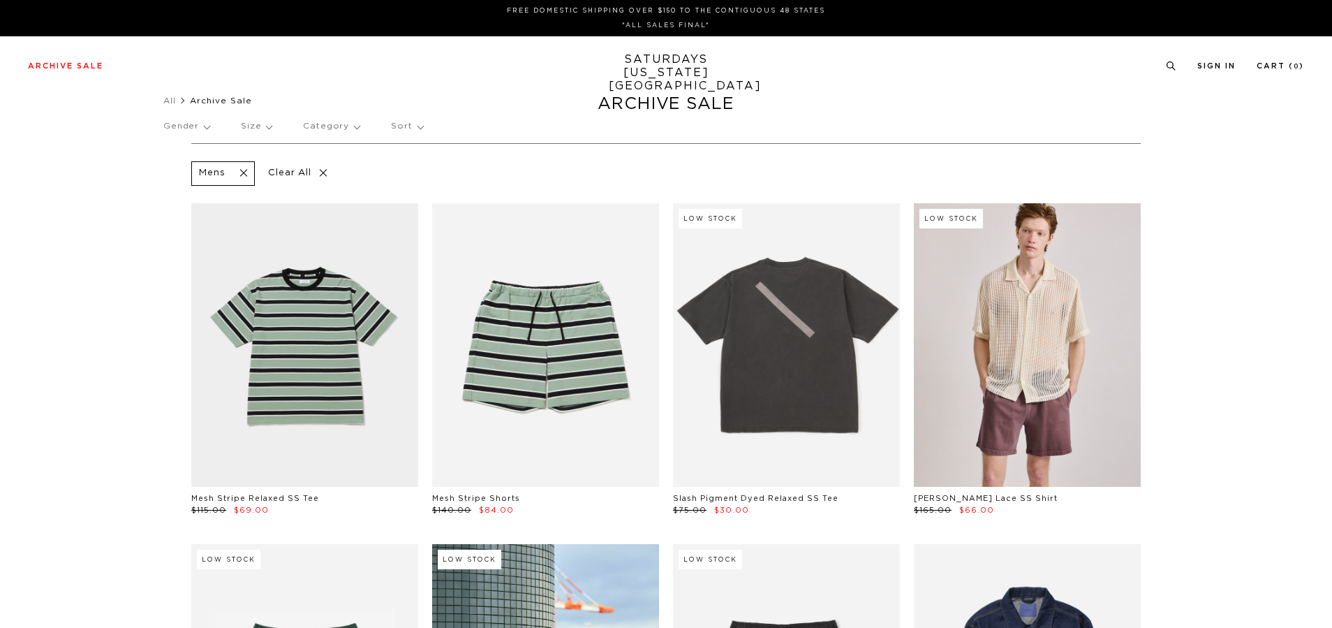
click at [335, 130] on p "Category" at bounding box center [331, 126] width 57 height 32
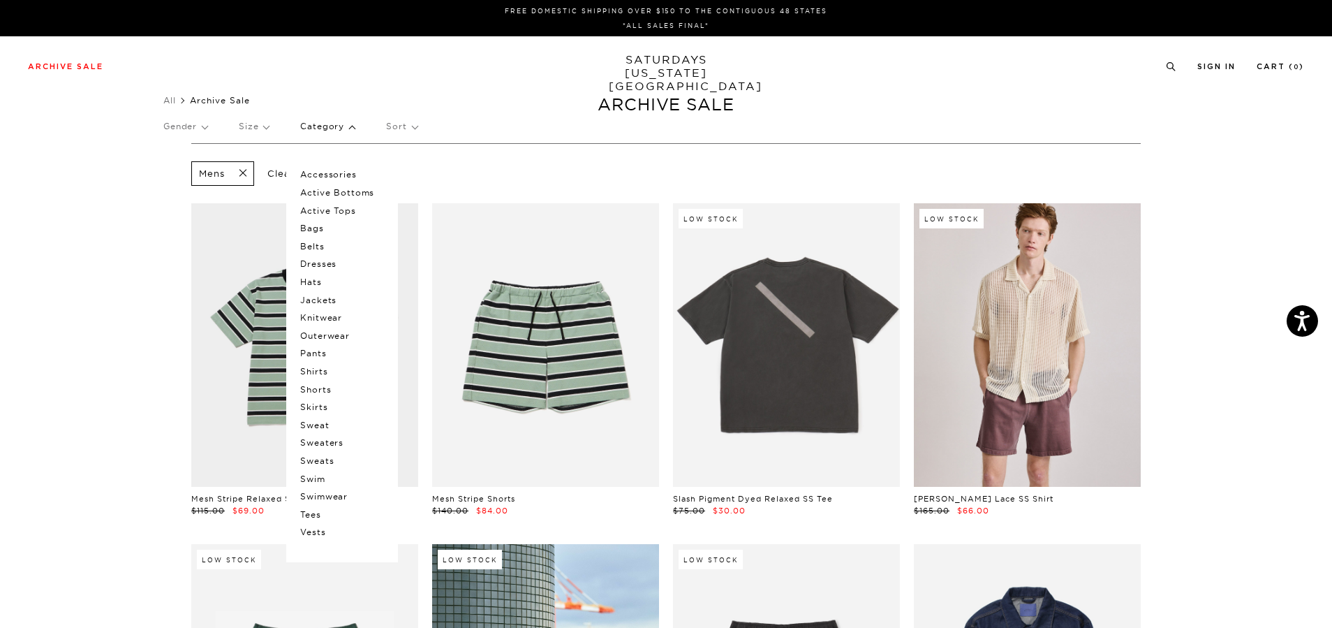
click at [319, 233] on p "Bags" at bounding box center [342, 228] width 84 height 18
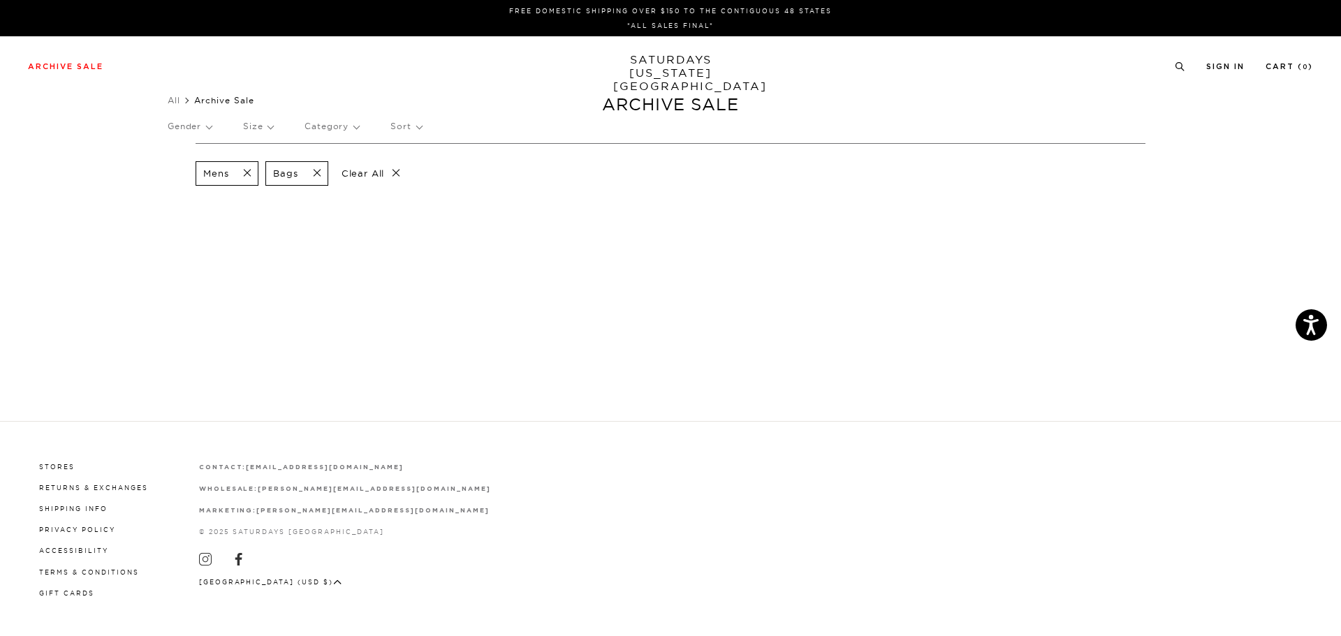
click at [244, 172] on span at bounding box center [242, 173] width 29 height 13
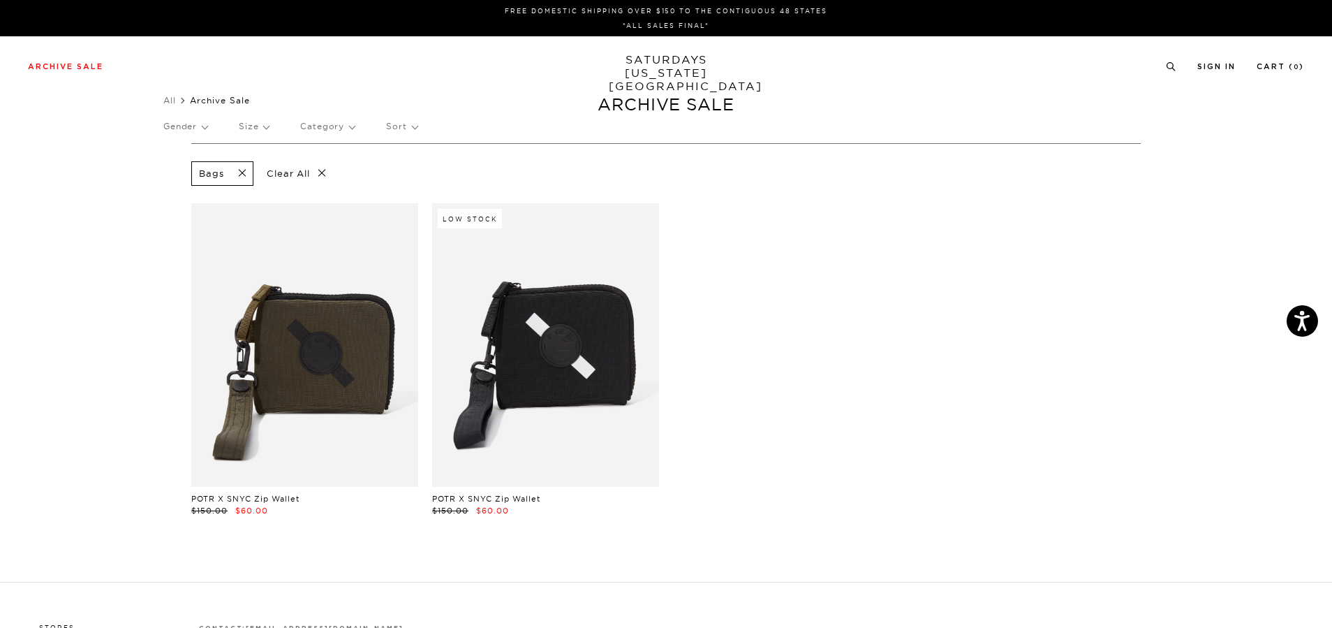
click at [244, 175] on span at bounding box center [237, 173] width 29 height 13
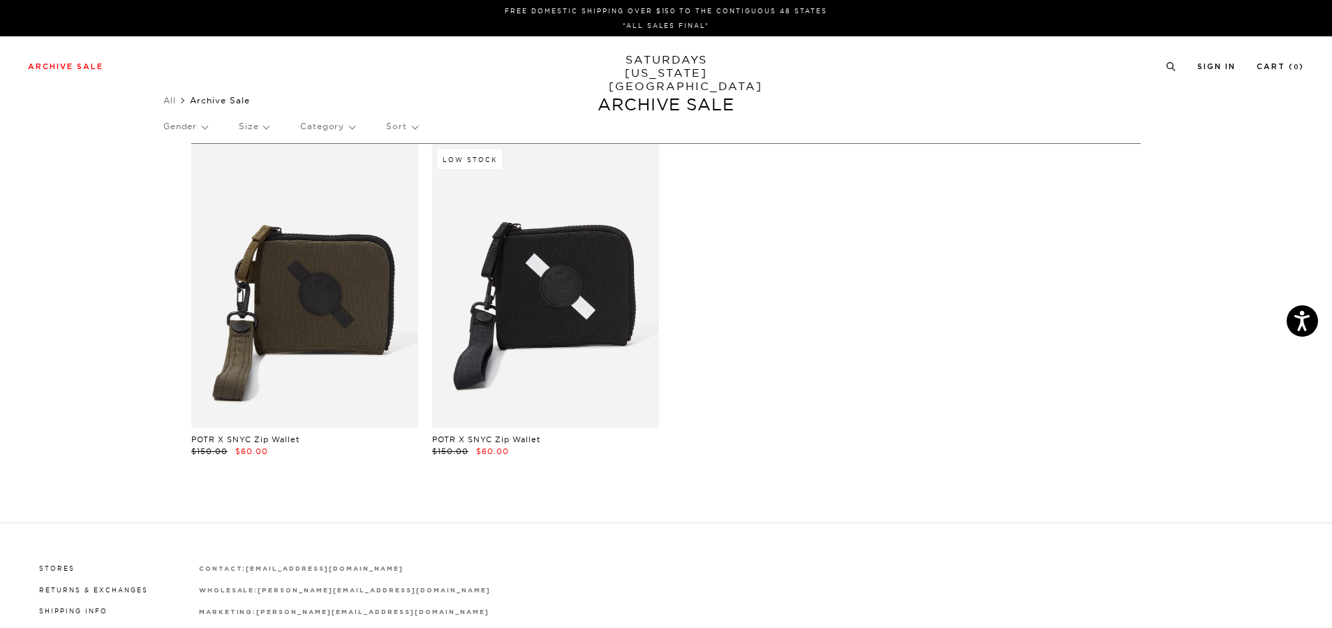
click at [196, 128] on p "Gender" at bounding box center [185, 126] width 44 height 32
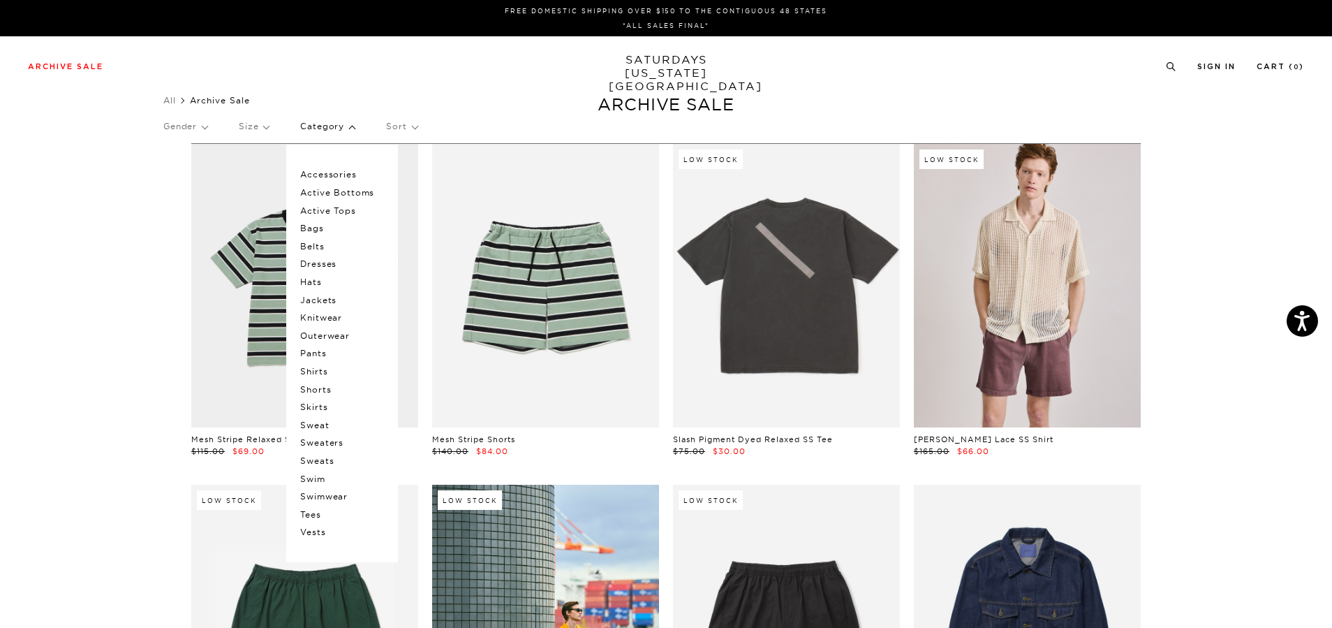
click at [323, 249] on p "Belts" at bounding box center [342, 246] width 84 height 18
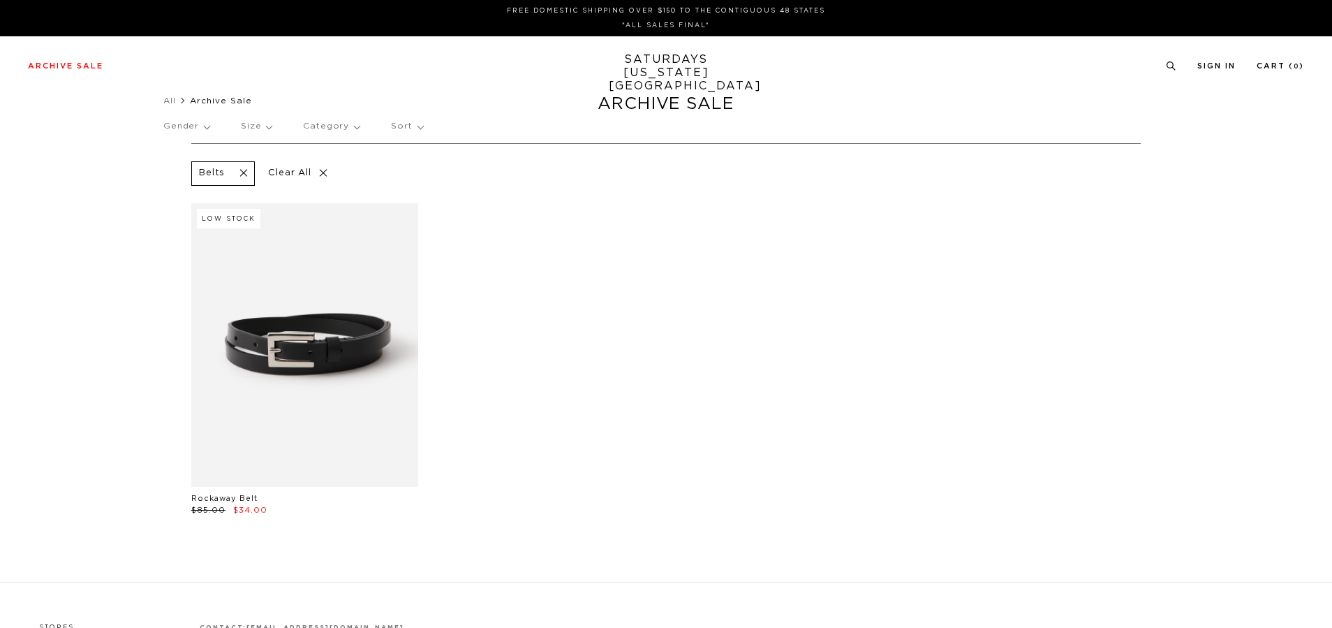
click at [201, 126] on p "Gender" at bounding box center [186, 126] width 46 height 32
click at [191, 175] on p "Mens" at bounding box center [205, 175] width 84 height 18
click at [247, 175] on span at bounding box center [237, 173] width 29 height 13
click at [319, 126] on p "Category" at bounding box center [327, 126] width 54 height 32
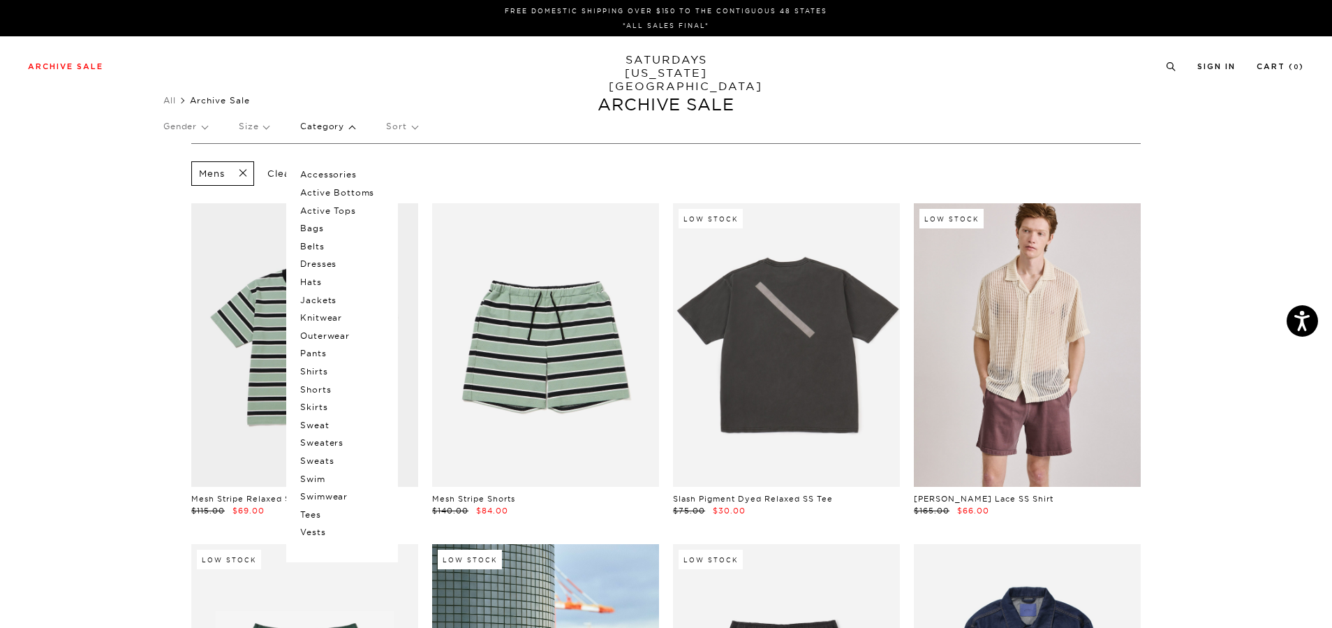
click at [320, 352] on p "Pants" at bounding box center [342, 353] width 84 height 18
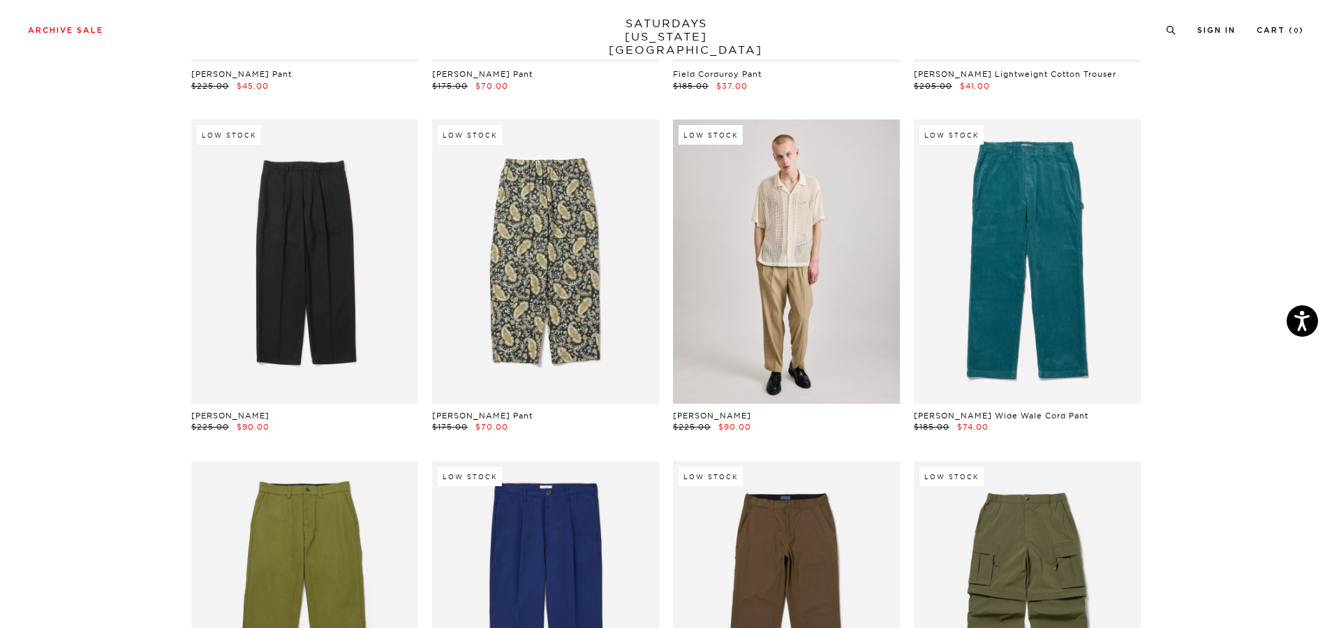
scroll to position [419, 0]
